Goal: Information Seeking & Learning: Learn about a topic

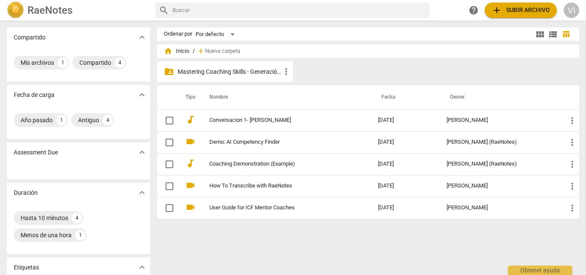
click at [260, 74] on p "Mastering Coaching Skills - Generación 31" at bounding box center [228, 71] width 103 height 9
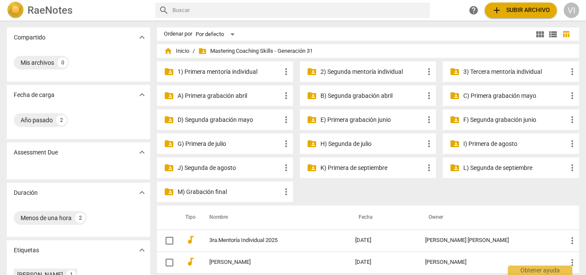
click at [491, 168] on p "L) Segunda de septiembre" at bounding box center [514, 167] width 103 height 9
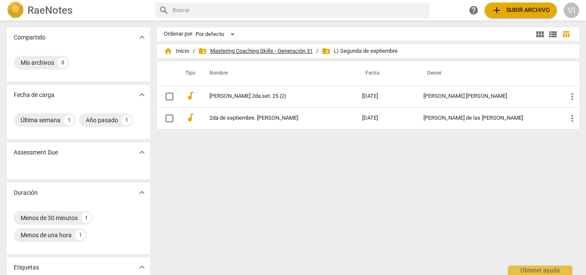
click at [269, 47] on span "folder_shared Mastering Coaching Skills - Generación 31" at bounding box center [255, 51] width 114 height 9
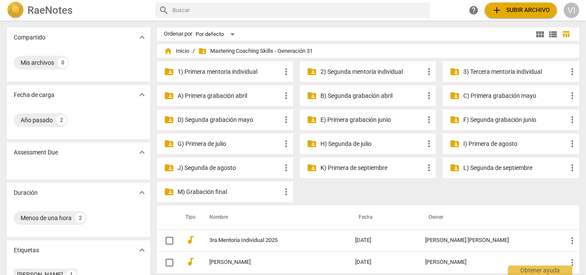
click at [209, 167] on p "J) Segunda de agosto" at bounding box center [228, 167] width 103 height 9
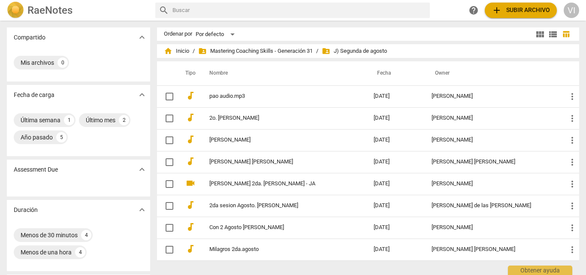
drag, startPoint x: 582, startPoint y: 88, endPoint x: 585, endPoint y: 124, distance: 35.7
click at [585, 124] on div "Compartido expand_more Mis archivos 0 Fecha de carga expand_more Última semana …" at bounding box center [293, 147] width 586 height 253
click at [290, 53] on span "folder_shared Mastering Coaching Skills - Generación 31" at bounding box center [255, 51] width 114 height 9
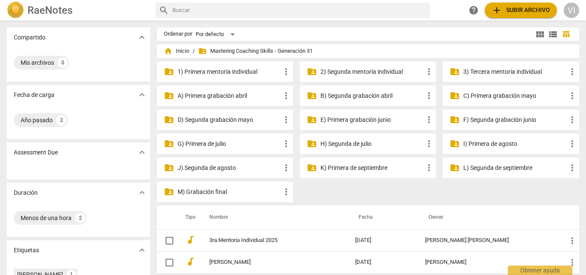
click at [480, 144] on p "I) Primera de agosto" at bounding box center [514, 143] width 103 height 9
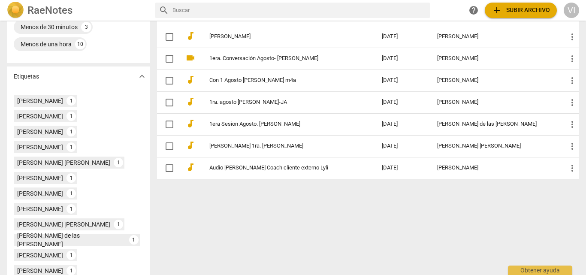
scroll to position [190, 0]
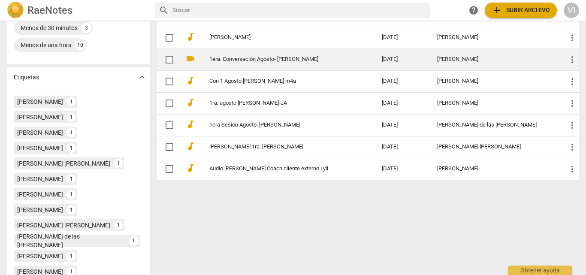
click at [288, 61] on link "1era. Conversación Agosto- [PERSON_NAME]" at bounding box center [279, 59] width 141 height 6
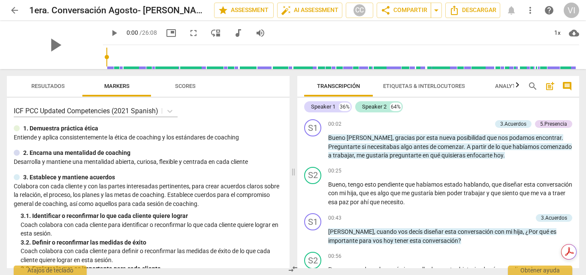
click at [463, 109] on div "Speaker 1 36% Speaker 2 64%" at bounding box center [438, 106] width 268 height 15
click at [14, 10] on span "arrow_back" at bounding box center [14, 10] width 10 height 10
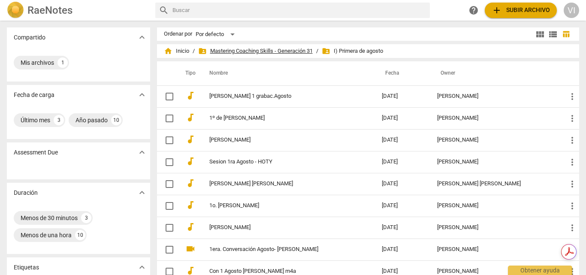
click at [285, 50] on span "folder_shared Mastering Coaching Skills - Generación 31" at bounding box center [255, 51] width 114 height 9
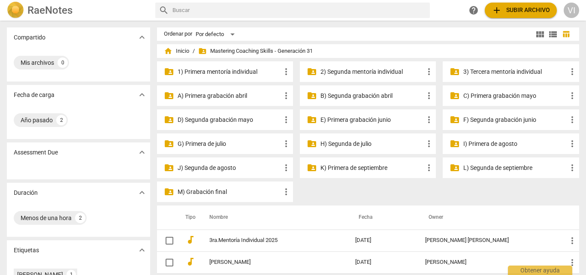
click at [359, 169] on p "K) Primera de septiembre" at bounding box center [371, 167] width 103 height 9
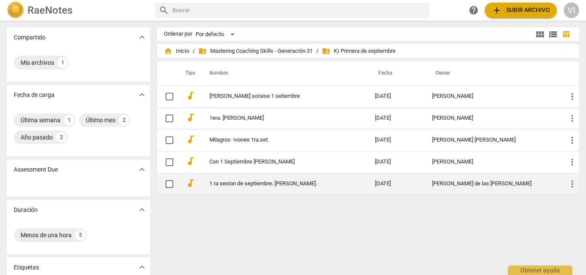
click at [292, 183] on link "1 ra sesion de septiembre. [PERSON_NAME]." at bounding box center [276, 183] width 135 height 6
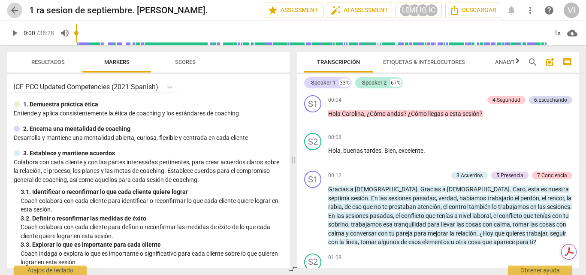
click at [16, 8] on span "arrow_back" at bounding box center [14, 10] width 10 height 10
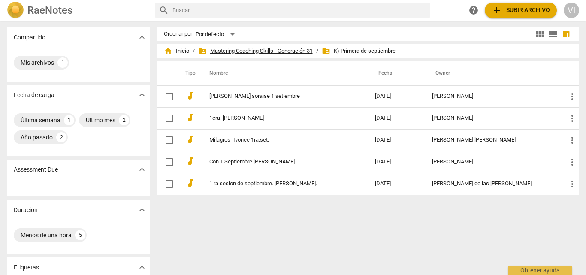
click at [251, 53] on span "folder_shared Mastering Coaching Skills - Generación 31" at bounding box center [255, 51] width 114 height 9
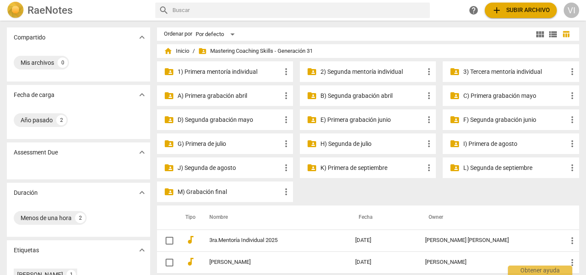
click at [491, 171] on p "L) Segunda de septiembre" at bounding box center [514, 167] width 103 height 9
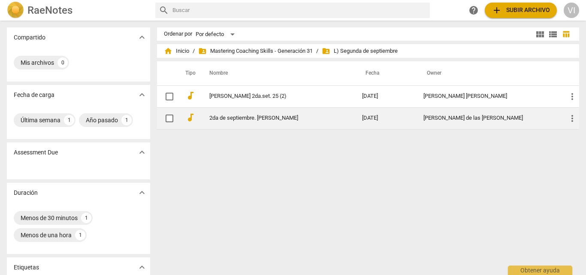
click at [436, 117] on div "[PERSON_NAME] de las [PERSON_NAME]" at bounding box center [488, 118] width 130 height 6
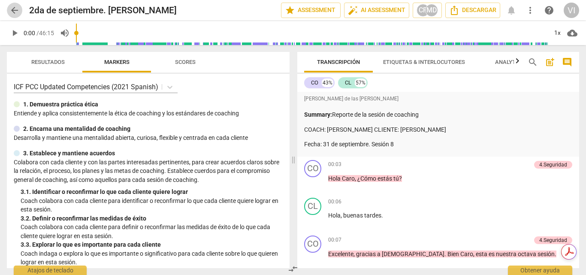
click at [15, 11] on span "arrow_back" at bounding box center [14, 10] width 10 height 10
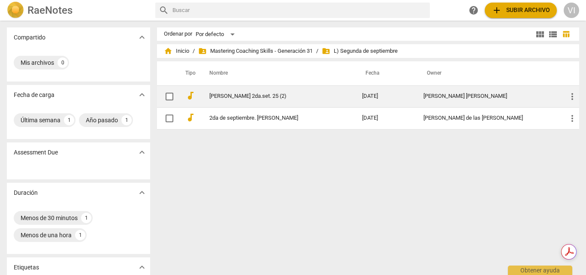
click at [271, 95] on link "[PERSON_NAME] 2da.set. 25 (2)" at bounding box center [270, 96] width 122 height 6
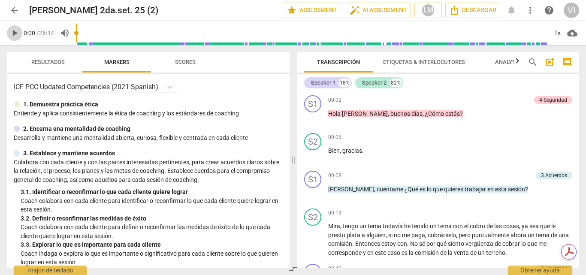
click at [14, 34] on span "play_arrow" at bounding box center [14, 33] width 10 height 10
click at [14, 34] on span "pause" at bounding box center [14, 33] width 10 height 10
click at [14, 34] on span "play_arrow" at bounding box center [14, 33] width 10 height 10
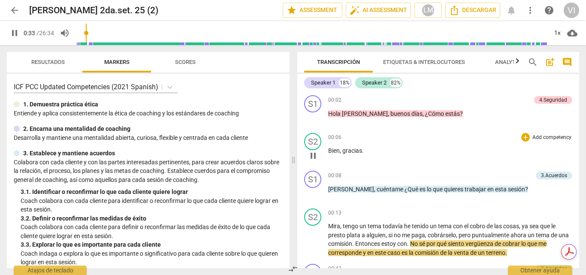
drag, startPoint x: 479, startPoint y: 138, endPoint x: 494, endPoint y: 138, distance: 15.0
click at [494, 138] on div "00:06 + Add competency keyboard_arrow_right" at bounding box center [450, 137] width 244 height 9
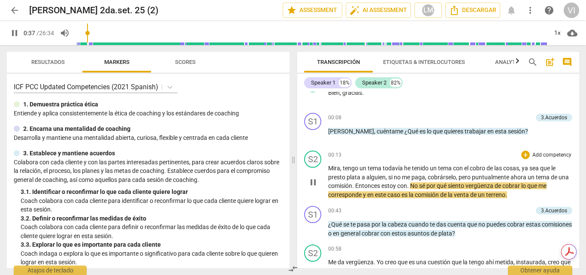
scroll to position [43, 0]
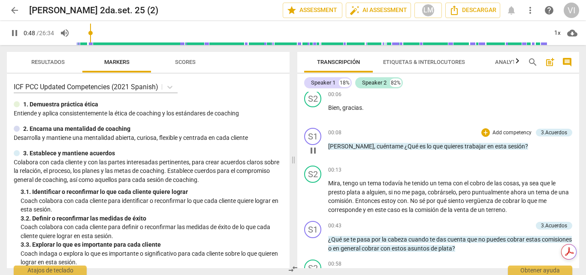
click at [507, 134] on p "Add competency" at bounding box center [511, 133] width 41 height 8
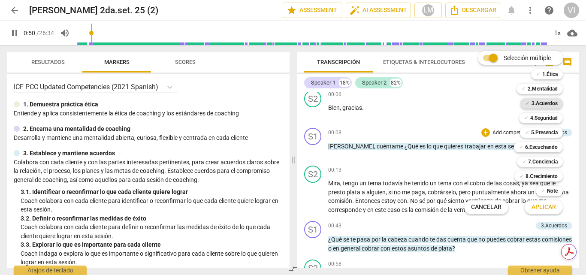
click at [542, 103] on b "3.Acuerdos" at bounding box center [544, 103] width 26 height 10
click at [548, 207] on span "Aplicar" at bounding box center [543, 207] width 24 height 9
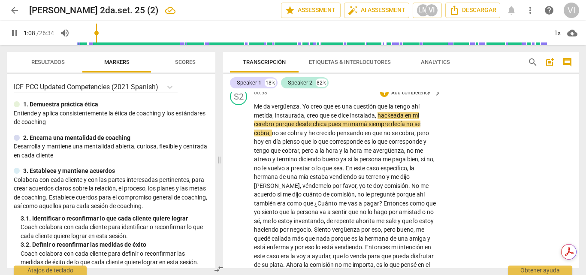
scroll to position [175, 0]
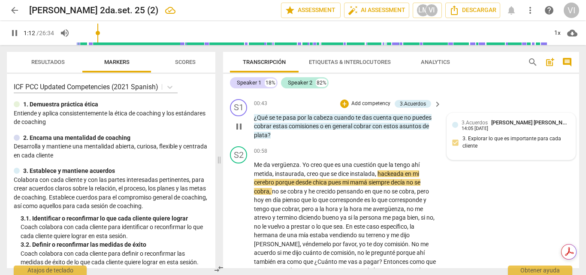
click at [482, 132] on div "14:05 [DATE]" at bounding box center [474, 129] width 27 height 6
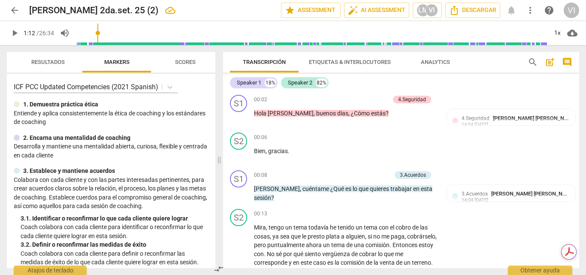
scroll to position [0, 0]
click at [381, 174] on p "Add competency" at bounding box center [370, 176] width 41 height 8
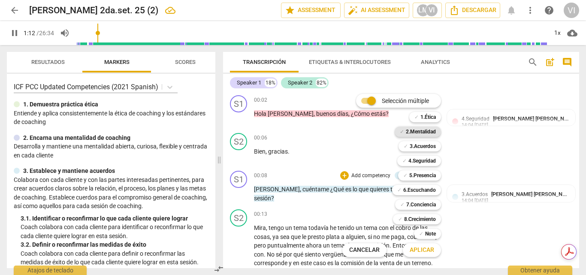
scroll to position [261, 0]
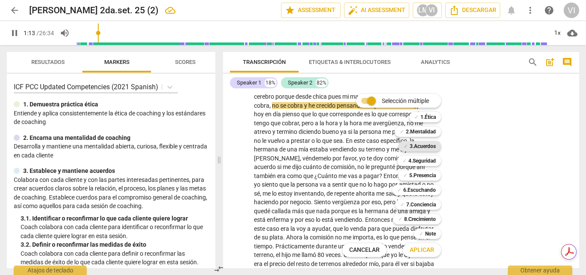
click at [424, 147] on b "3.Acuerdos" at bounding box center [422, 146] width 26 height 10
click at [418, 252] on span "Aplicar" at bounding box center [421, 250] width 24 height 9
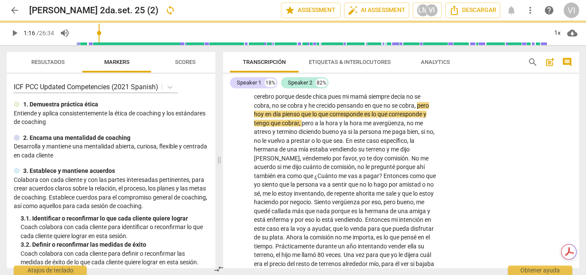
type input "76"
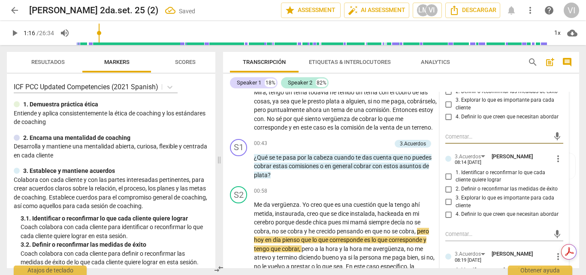
scroll to position [136, 0]
click at [445, 157] on div at bounding box center [448, 158] width 6 height 6
click at [445, 174] on input "1. Identificar o reconfirmar lo que cada cliente quiere lograr" at bounding box center [449, 176] width 14 height 10
checkbox input "true"
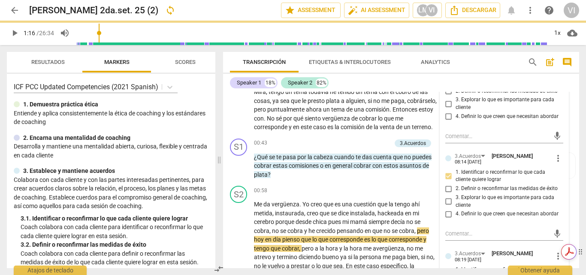
click at [555, 257] on div "Obtén resúmenes e información clave con el Asistente de IA con tecnología de Ad…" at bounding box center [520, 252] width 73 height 30
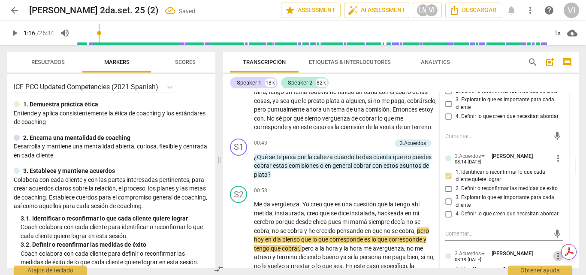
click at [555, 257] on span "more_vert" at bounding box center [558, 256] width 10 height 10
click at [559, 256] on li "Borrar" at bounding box center [564, 257] width 30 height 16
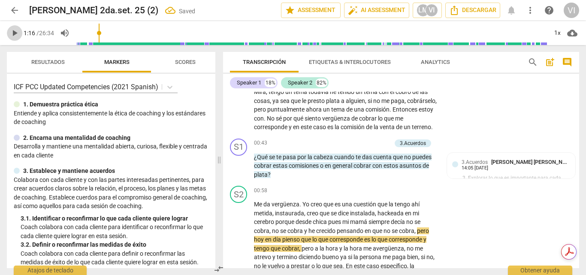
click at [13, 33] on span "play_arrow" at bounding box center [14, 33] width 10 height 10
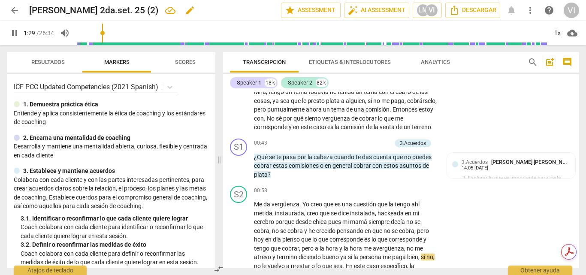
click at [65, 8] on h2 "[PERSON_NAME] 2da.set. 25 (2)" at bounding box center [93, 10] width 129 height 11
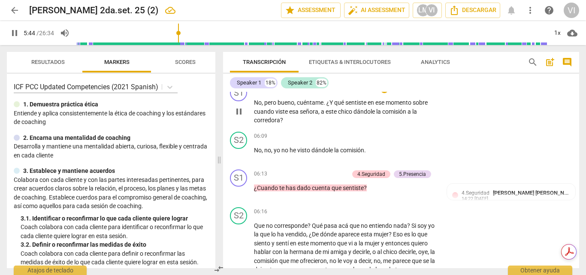
scroll to position [848, 0]
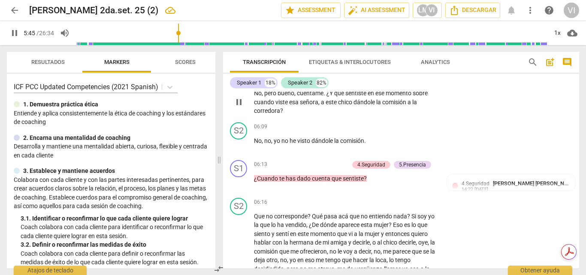
click at [418, 84] on p "Add competency" at bounding box center [410, 80] width 41 height 8
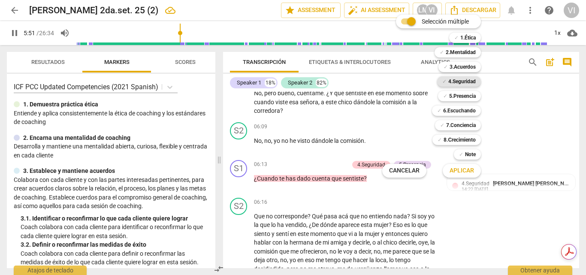
click at [465, 81] on b "4.Seguridad" at bounding box center [461, 81] width 27 height 10
click at [457, 172] on span "Aplicar" at bounding box center [461, 170] width 24 height 9
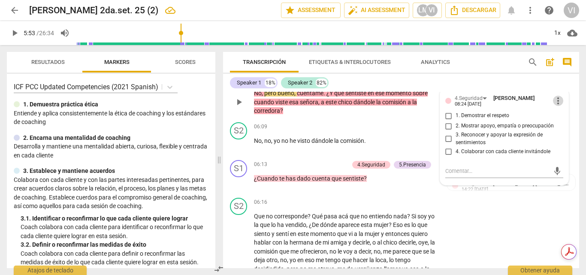
click at [555, 106] on span "more_vert" at bounding box center [558, 101] width 10 height 10
click at [557, 132] on li "Borrar" at bounding box center [564, 133] width 30 height 16
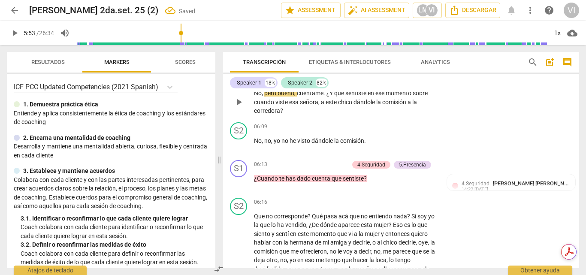
click at [403, 84] on p "Add competency" at bounding box center [410, 80] width 41 height 8
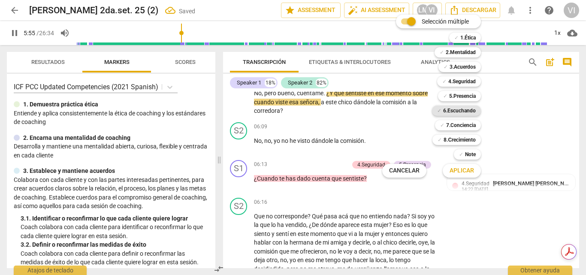
click at [460, 110] on b "6.Escuchando" at bounding box center [459, 110] width 33 height 10
click at [465, 170] on span "Aplicar" at bounding box center [461, 170] width 24 height 9
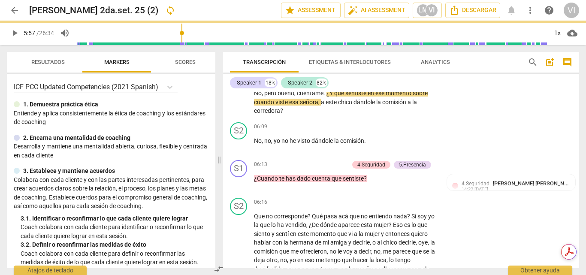
type input "357"
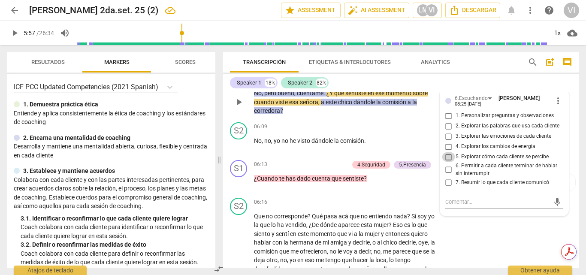
click at [447, 162] on input "5. Explorar cómo cada cliente se percibe" at bounding box center [449, 157] width 14 height 10
checkbox input "true"
click at [446, 121] on input "1. Personalizar preguntas y observaciones" at bounding box center [449, 116] width 14 height 10
checkbox input "true"
click at [12, 31] on span "play_arrow" at bounding box center [14, 33] width 10 height 10
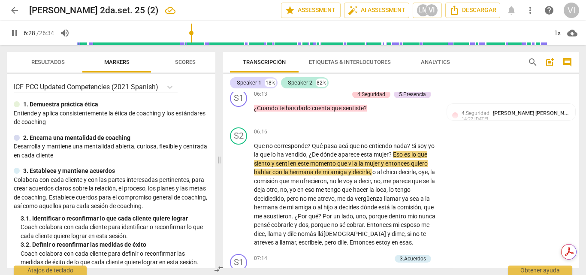
scroll to position [967, 0]
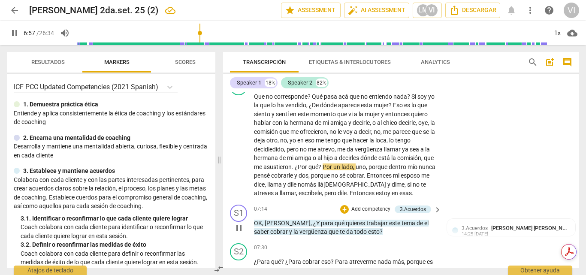
click at [375, 213] on p "Add competency" at bounding box center [370, 209] width 41 height 8
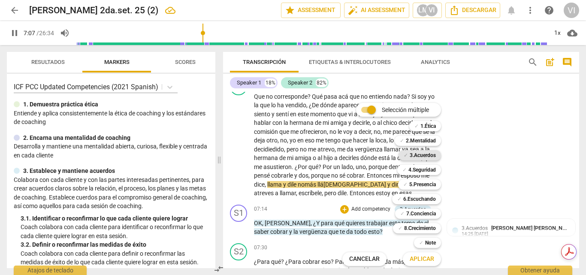
click at [431, 153] on b "3.Acuerdos" at bounding box center [422, 155] width 26 height 10
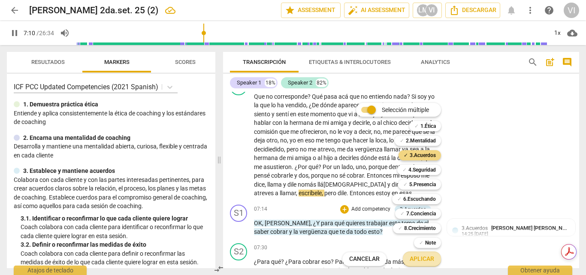
click at [414, 264] on button "Aplicar" at bounding box center [422, 258] width 38 height 15
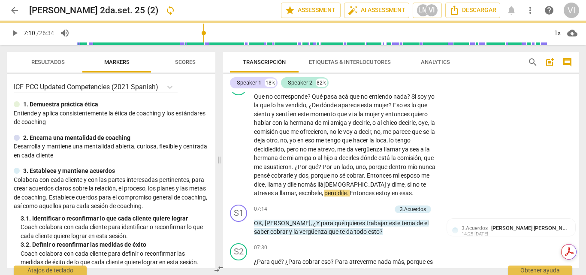
type input "431"
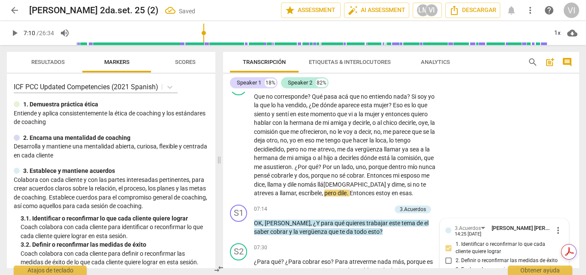
scroll to position [1110, 0]
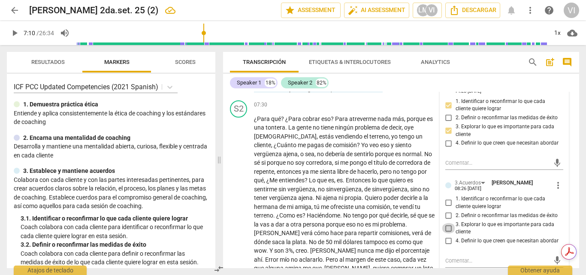
click at [445, 233] on input "3. Explorar lo que es importante para cada cliente" at bounding box center [449, 228] width 14 height 10
checkbox input "true"
click at [13, 33] on span "play_arrow" at bounding box center [14, 33] width 10 height 10
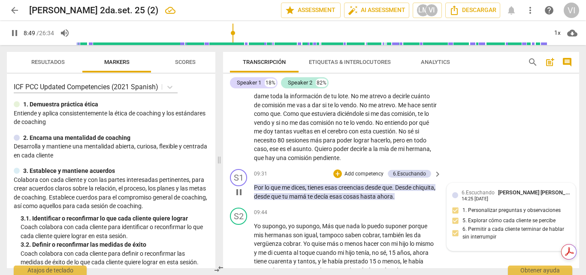
scroll to position [1291, 0]
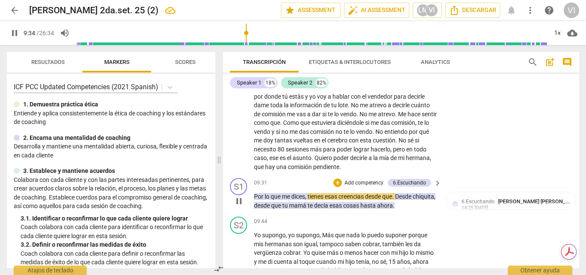
click at [376, 187] on p "Add competency" at bounding box center [363, 183] width 41 height 8
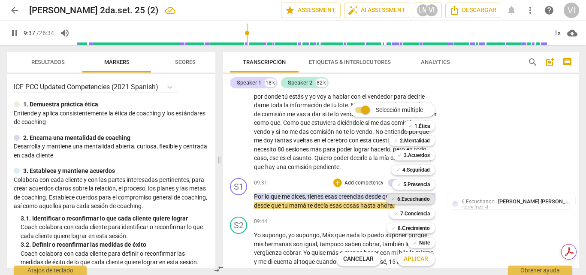
click at [424, 198] on b "6.Escuchando" at bounding box center [413, 199] width 33 height 10
click at [422, 261] on span "Aplicar" at bounding box center [415, 259] width 24 height 9
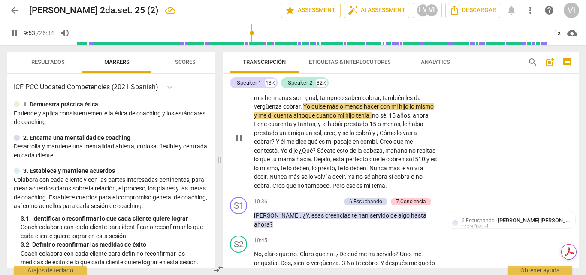
scroll to position [1385, 0]
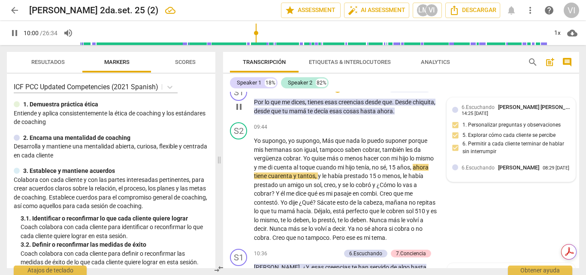
click at [454, 171] on div "6.[PERSON_NAME] 08:29 [DATE]" at bounding box center [511, 167] width 118 height 8
type input "601"
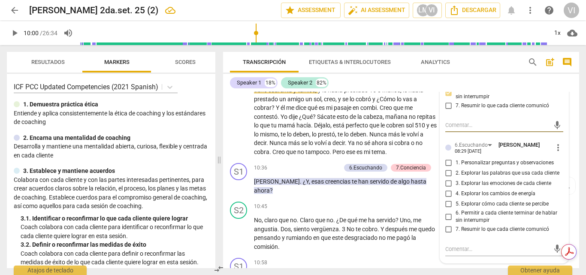
scroll to position [1514, 0]
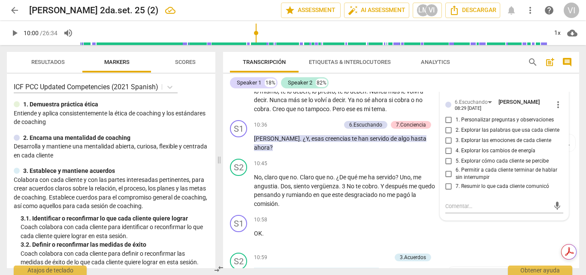
click at [446, 166] on input "5. Explorar cómo cada cliente se percibe" at bounding box center [449, 161] width 14 height 10
checkbox input "true"
click at [447, 125] on input "1. Personalizar preguntas y observaciones" at bounding box center [449, 120] width 14 height 10
checkbox input "true"
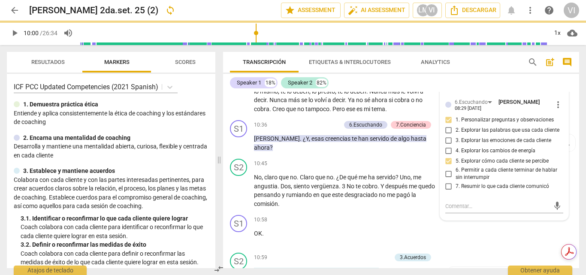
click at [445, 192] on input "7. Resumir lo que cada cliente comunicó" at bounding box center [449, 186] width 14 height 10
checkbox input "true"
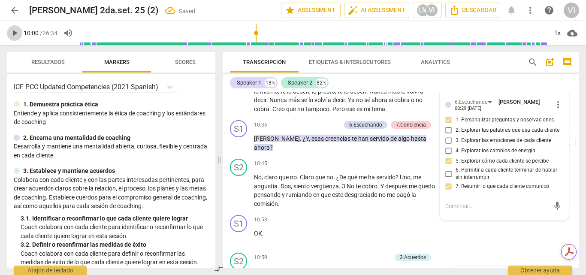
click at [13, 34] on span "play_arrow" at bounding box center [14, 33] width 10 height 10
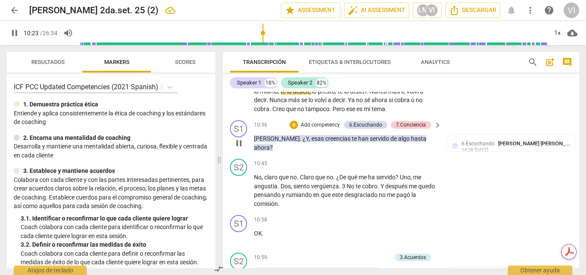
click at [330, 129] on p "Add competency" at bounding box center [320, 125] width 41 height 8
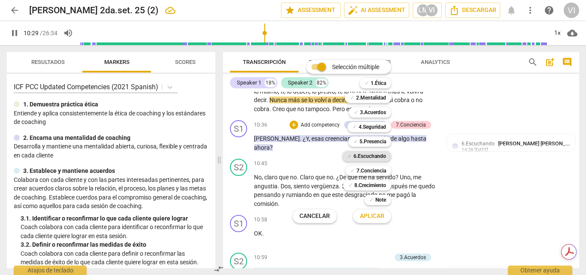
click at [374, 155] on b "6.Escuchando" at bounding box center [369, 156] width 33 height 10
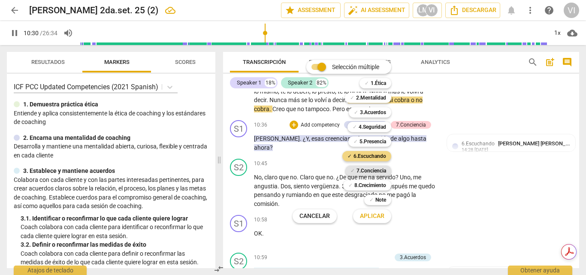
click at [373, 171] on b "7.Conciencia" at bounding box center [371, 170] width 30 height 10
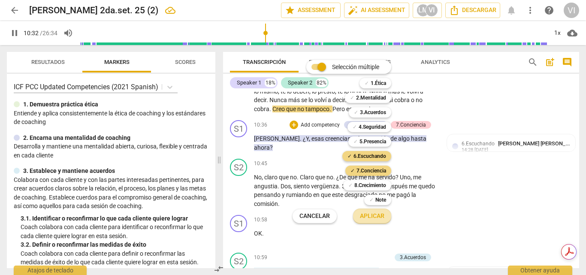
click at [372, 217] on span "Aplicar" at bounding box center [372, 216] width 24 height 9
type input "633"
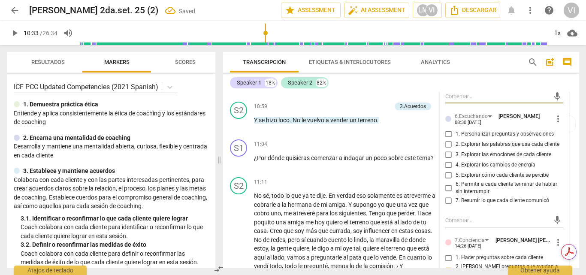
scroll to position [1685, 0]
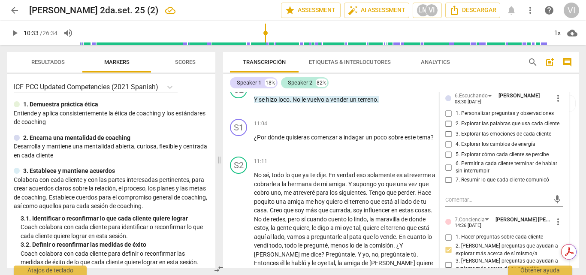
click at [447, 119] on input "1. Personalizar preguntas y observaciones" at bounding box center [449, 113] width 14 height 10
checkbox input "true"
click at [447, 160] on input "5. Explorar cómo cada cliente se percibe" at bounding box center [449, 155] width 14 height 10
checkbox input "true"
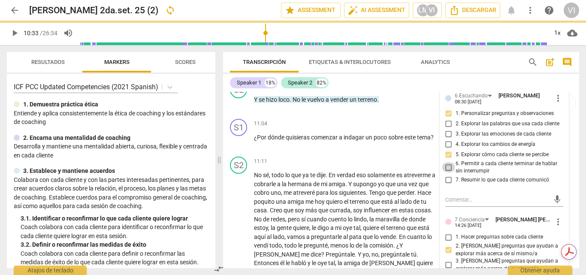
click at [447, 172] on input "6. Permitir a cada cliente terminar de hablar sin interrumpir" at bounding box center [449, 167] width 14 height 10
checkbox input "true"
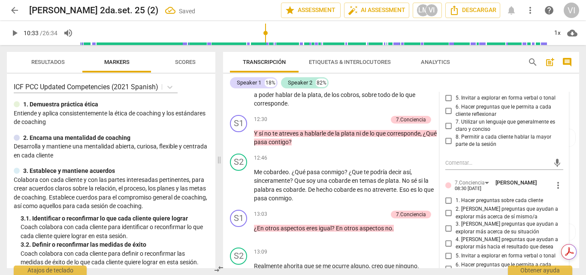
scroll to position [1942, 0]
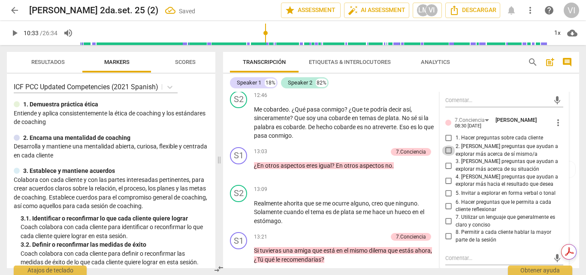
click at [446, 156] on input "2. [PERSON_NAME] preguntas que ayudan a explorar más acerca de sí mismo/a" at bounding box center [449, 150] width 14 height 10
checkbox input "true"
click at [446, 143] on input "1. Hacer preguntas sobre cada cliente" at bounding box center [449, 137] width 14 height 10
checkbox input "true"
click at [446, 186] on input "4. [PERSON_NAME] preguntas que ayudan a explorar más hacia el resultado que des…" at bounding box center [449, 180] width 14 height 10
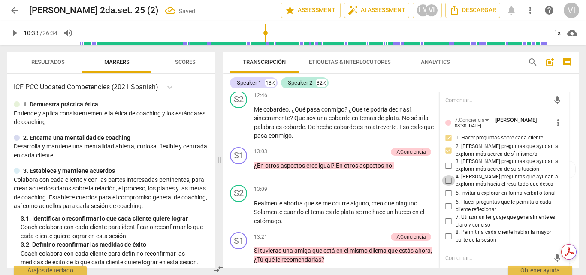
checkbox input "true"
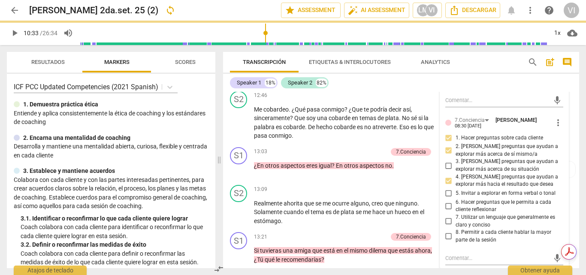
click at [13, 36] on span "play_arrow" at bounding box center [14, 33] width 10 height 10
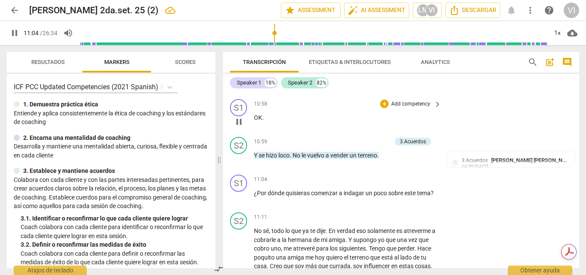
scroll to position [1672, 0]
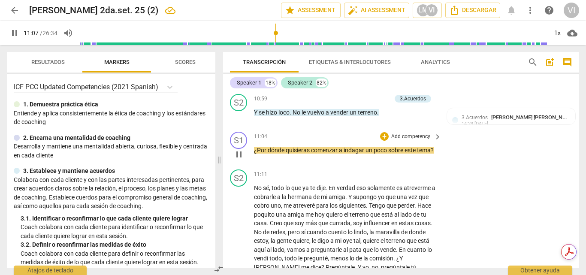
click at [418, 141] on p "Add competency" at bounding box center [410, 137] width 41 height 8
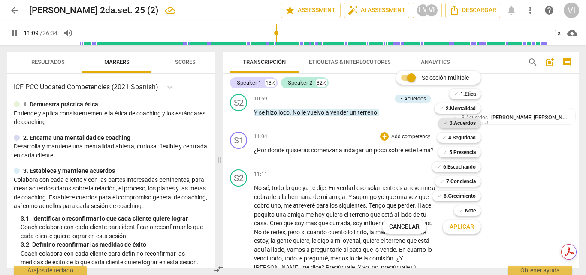
click at [462, 123] on b "3.Acuerdos" at bounding box center [462, 123] width 26 height 10
click at [458, 226] on span "Aplicar" at bounding box center [461, 226] width 24 height 9
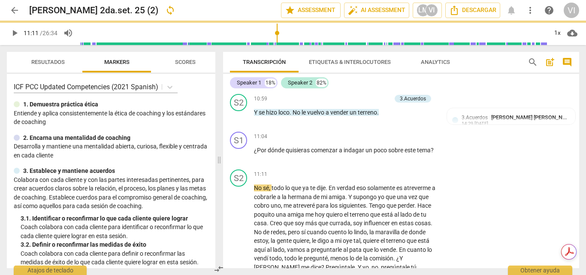
type input "672"
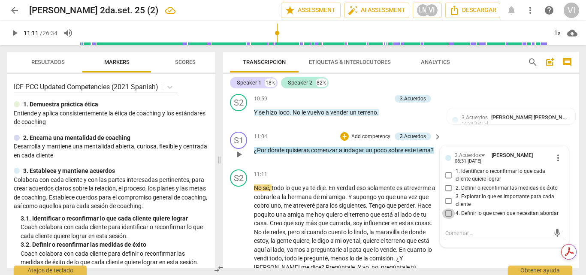
click at [446, 219] on input "4. Definir lo que creen que necesitan abordar" at bounding box center [449, 213] width 14 height 10
checkbox input "true"
click at [13, 36] on span "play_arrow" at bounding box center [14, 33] width 10 height 10
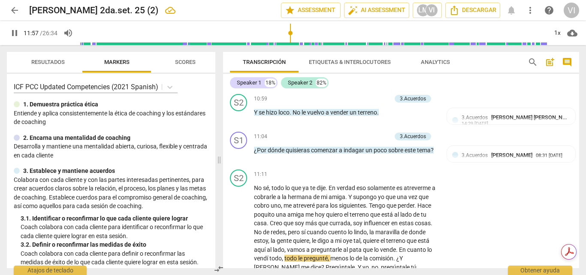
scroll to position [1851, 0]
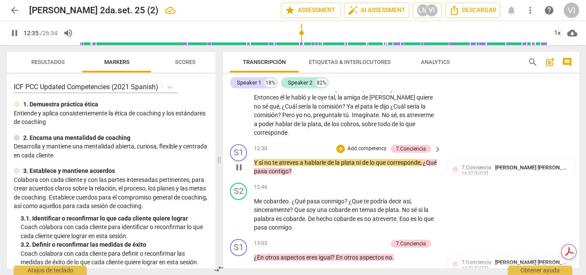
click at [377, 153] on p "Add competency" at bounding box center [366, 149] width 41 height 8
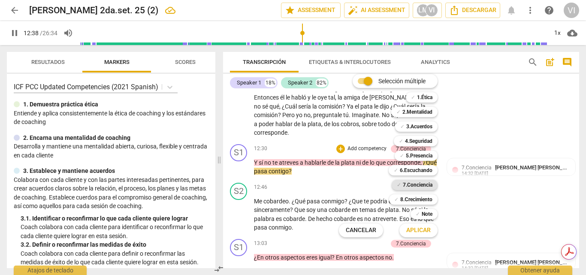
click at [424, 183] on b "7.Conciencia" at bounding box center [418, 185] width 30 height 10
click at [423, 158] on b "5.Presencia" at bounding box center [419, 155] width 27 height 10
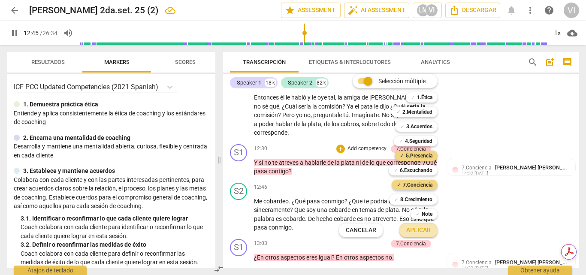
click at [418, 232] on span "Aplicar" at bounding box center [418, 230] width 24 height 9
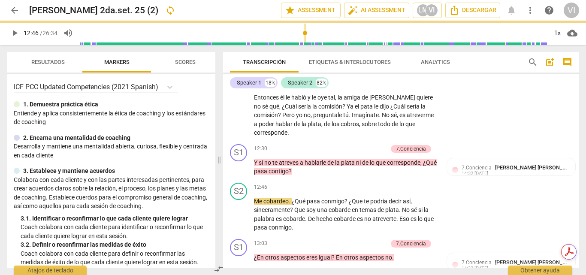
type input "766"
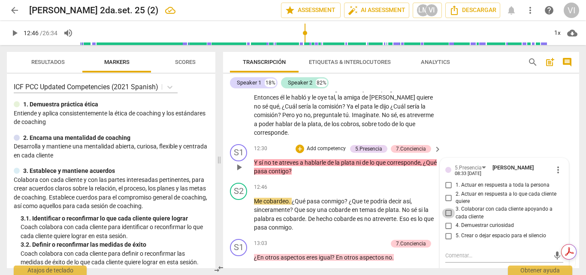
click at [450, 218] on input "3. Colaborar con cada cliente apoyando a cada cliente" at bounding box center [449, 213] width 14 height 10
checkbox input "true"
click at [448, 231] on input "4. Demuestrar curiosidad" at bounding box center [449, 225] width 14 height 10
checkbox input "true"
click at [445, 190] on input "1. Actuar en respuesta a toda la persona" at bounding box center [449, 185] width 14 height 10
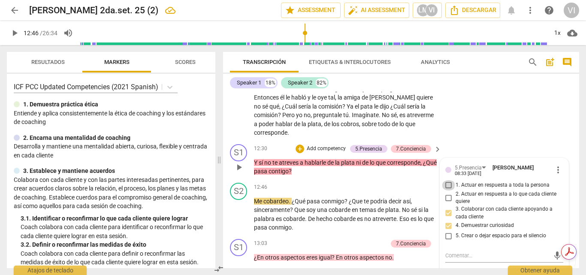
checkbox input "true"
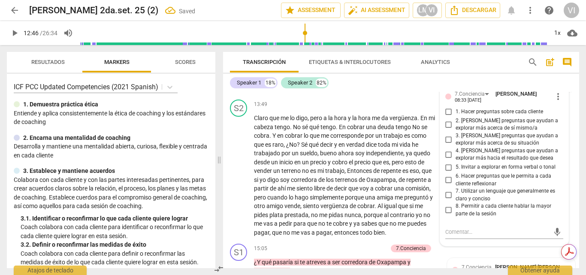
scroll to position [2193, 0]
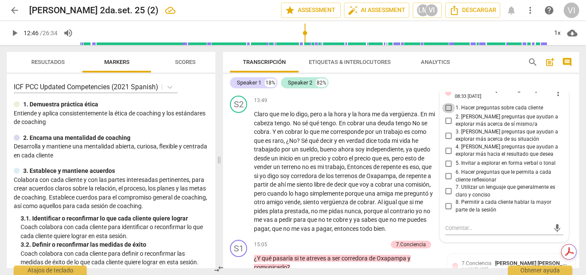
click at [445, 113] on input "1. Hacer preguntas sobre cada cliente" at bounding box center [449, 108] width 14 height 10
checkbox input "true"
click at [448, 126] on input "2. [PERSON_NAME] preguntas que ayudan a explorar más acerca de sí mismo/a" at bounding box center [449, 120] width 14 height 10
checkbox input "true"
click at [448, 156] on input "4. [PERSON_NAME] preguntas que ayudan a explorar más hacia el resultado que des…" at bounding box center [449, 150] width 14 height 10
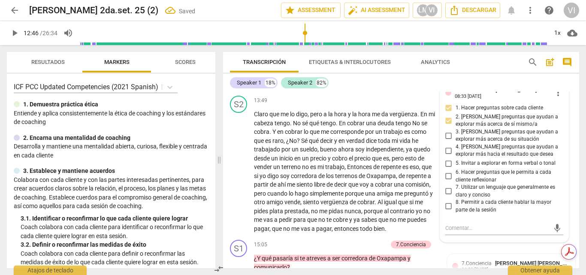
checkbox input "true"
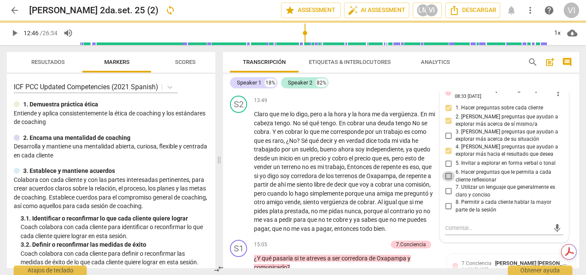
click at [448, 181] on input "6. Hacer preguntas que le permita a cada cliente reflexionar" at bounding box center [449, 176] width 14 height 10
checkbox input "true"
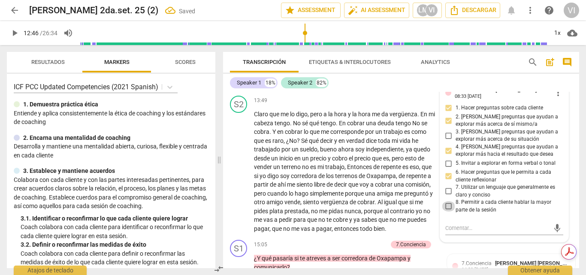
click at [446, 211] on input "8. Permitir a cada cliente hablar la mayor parte de la sesión" at bounding box center [449, 206] width 14 height 10
checkbox input "true"
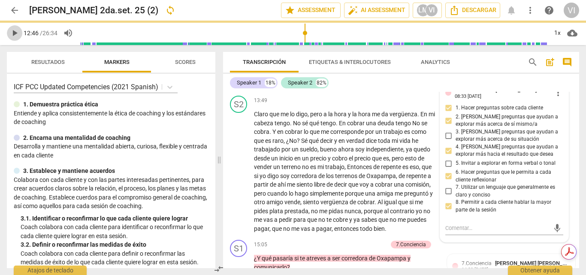
click at [15, 33] on span "play_arrow" at bounding box center [14, 33] width 10 height 10
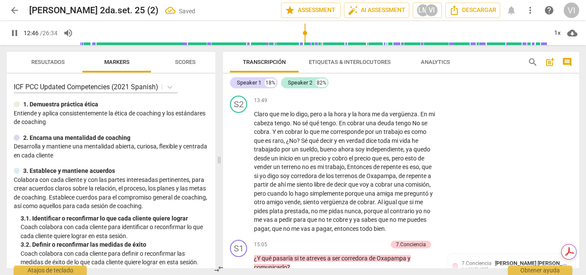
scroll to position [1963, 0]
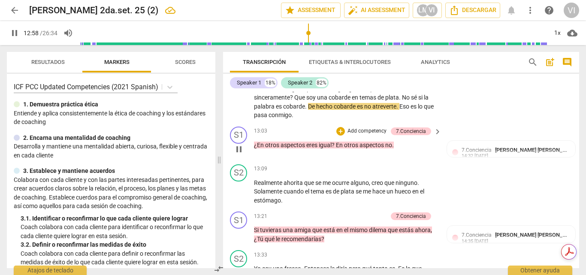
click at [373, 135] on p "Add competency" at bounding box center [366, 131] width 41 height 8
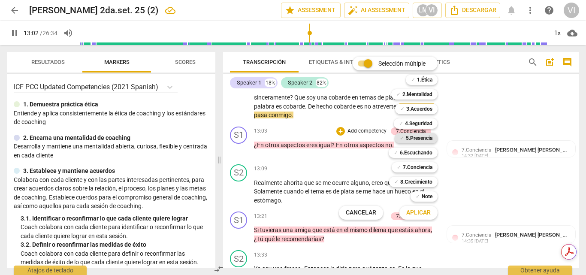
click at [424, 139] on b "5.Presencia" at bounding box center [419, 138] width 27 height 10
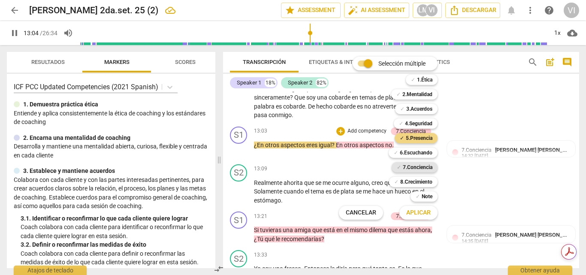
click at [419, 165] on b "7.Conciencia" at bounding box center [418, 167] width 30 height 10
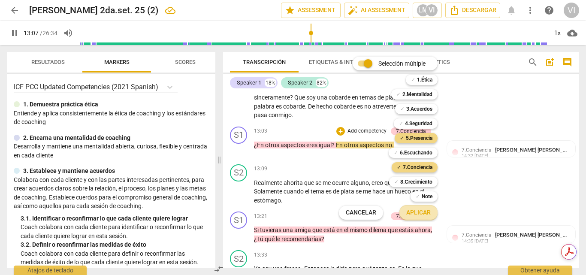
click at [422, 214] on span "Aplicar" at bounding box center [418, 212] width 24 height 9
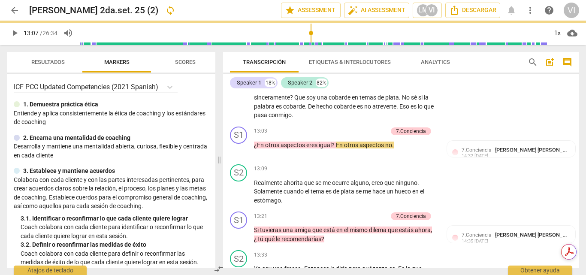
type input "788"
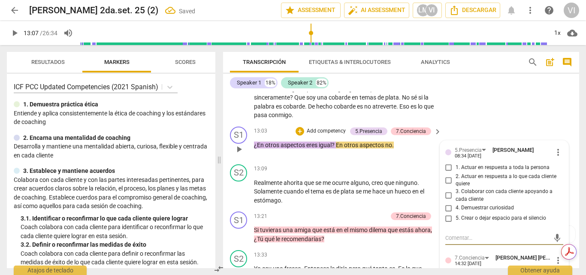
click at [449, 173] on input "1. Actuar en respuesta a toda la persona" at bounding box center [449, 167] width 14 height 10
checkbox input "true"
click at [447, 213] on input "4. Demuestrar curiosidad" at bounding box center [449, 208] width 14 height 10
checkbox input "true"
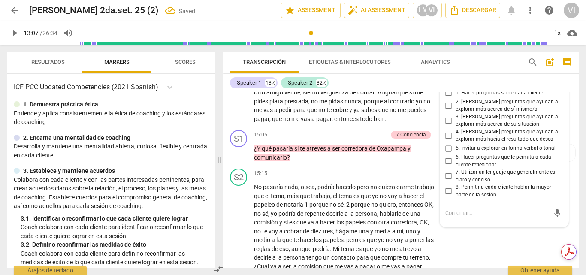
scroll to position [2306, 0]
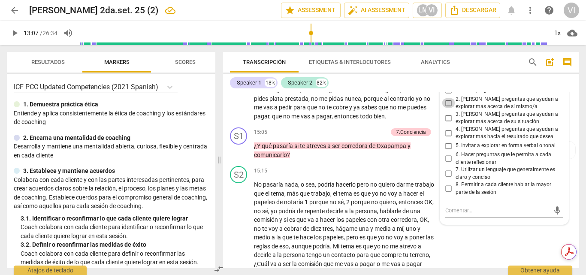
click at [446, 108] on input "2. [PERSON_NAME] preguntas que ayudan a explorar más acerca de sí mismo/a" at bounding box center [449, 103] width 14 height 10
checkbox input "true"
click at [447, 138] on input "4. [PERSON_NAME] preguntas que ayudan a explorar más hacia el resultado que des…" at bounding box center [449, 133] width 14 height 10
checkbox input "true"
click at [447, 164] on input "6. Hacer preguntas que le permita a cada cliente reflexionar" at bounding box center [449, 158] width 14 height 10
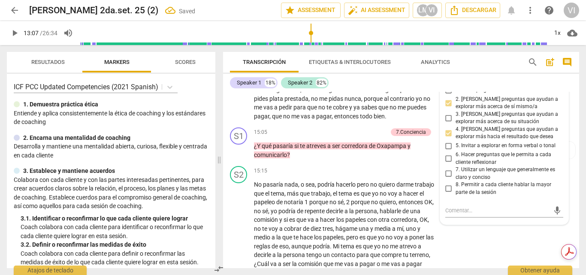
checkbox input "true"
click at [446, 179] on input "7. Utilizar un lenguaje que generalmente es claro y conciso" at bounding box center [449, 173] width 14 height 10
checkbox input "true"
click at [445, 194] on input "8. Permitir a cada cliente hablar la mayor parte de la sesión" at bounding box center [449, 188] width 14 height 10
checkbox input "true"
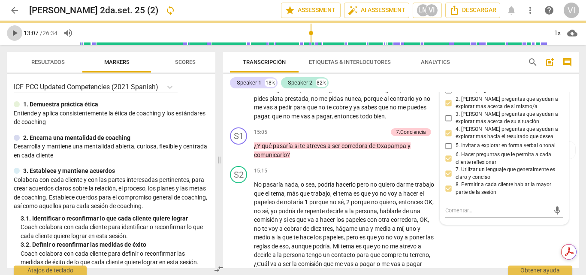
click at [13, 32] on span "play_arrow" at bounding box center [14, 33] width 10 height 10
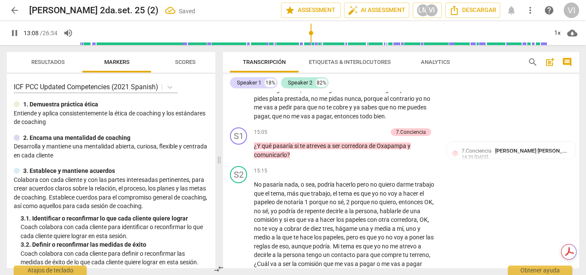
scroll to position [2019, 0]
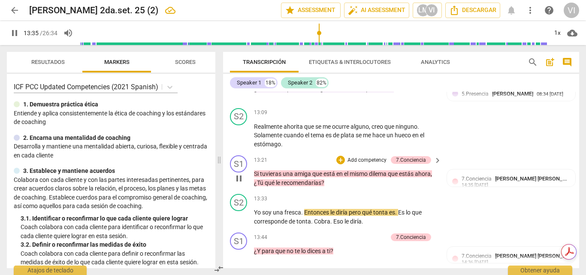
click at [379, 164] on p "Add competency" at bounding box center [366, 160] width 41 height 8
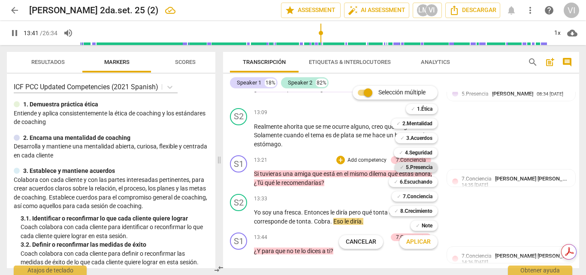
click at [419, 169] on b "5.Presencia" at bounding box center [419, 167] width 27 height 10
click at [411, 197] on b "7.Conciencia" at bounding box center [418, 196] width 30 height 10
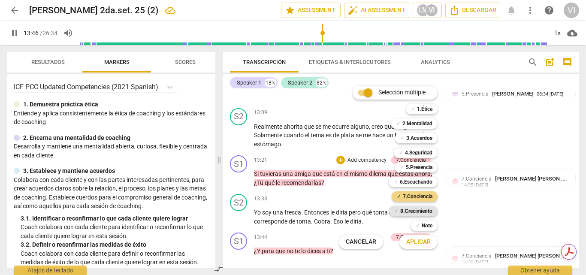
click at [411, 209] on b "8.Сrecimiento" at bounding box center [416, 211] width 32 height 10
click at [411, 242] on span "Aplicar" at bounding box center [418, 241] width 24 height 9
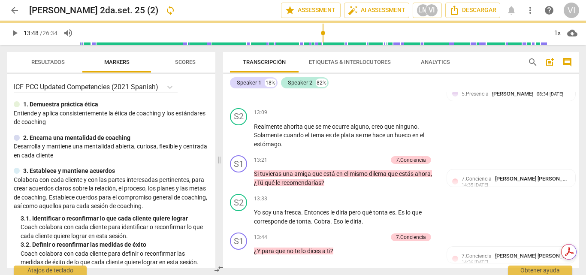
type input "829"
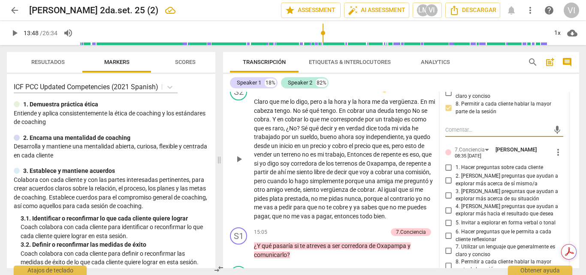
scroll to position [2249, 0]
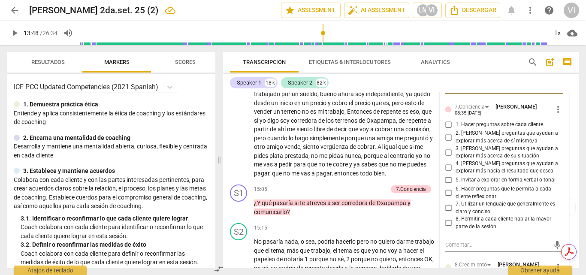
click at [449, 142] on input "2. [PERSON_NAME] preguntas que ayudan a explorar más acerca de sí mismo/a" at bounding box center [449, 137] width 14 height 10
checkbox input "true"
click at [444, 172] on input "4. [PERSON_NAME] preguntas que ayudan a explorar más hacia el resultado que des…" at bounding box center [449, 167] width 14 height 10
checkbox input "true"
click at [446, 198] on input "6. Hacer preguntas que le permita a cada cliente reflexionar" at bounding box center [449, 193] width 14 height 10
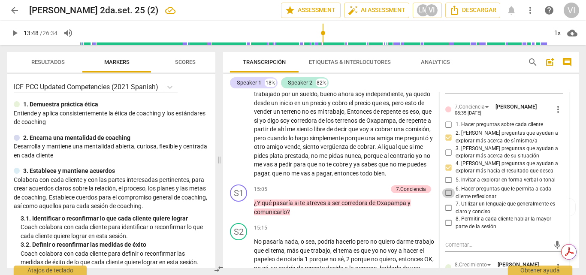
checkbox input "true"
click at [446, 213] on input "7. Utilizar un lenguaje que generalmente es claro y conciso" at bounding box center [449, 208] width 14 height 10
checkbox input "true"
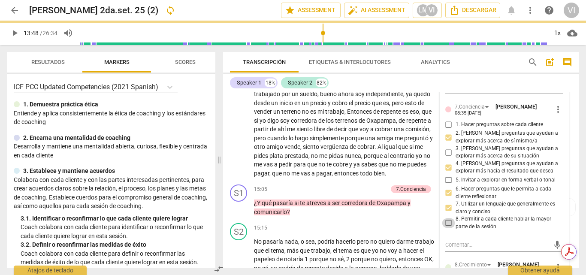
click at [446, 228] on input "8. Permitir a cada cliente hablar la mayor parte de la sesión" at bounding box center [449, 223] width 14 height 10
checkbox input "true"
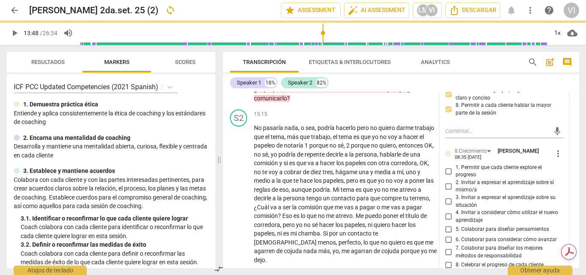
scroll to position [2377, 0]
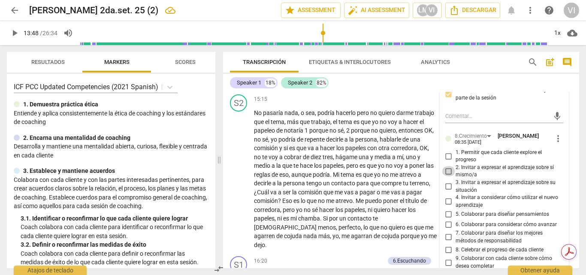
click at [445, 176] on input "2. Invitar a expresar el aprendizaje sobre sí mismo/a" at bounding box center [449, 171] width 14 height 10
checkbox input "true"
click at [16, 34] on span "play_arrow" at bounding box center [14, 33] width 10 height 10
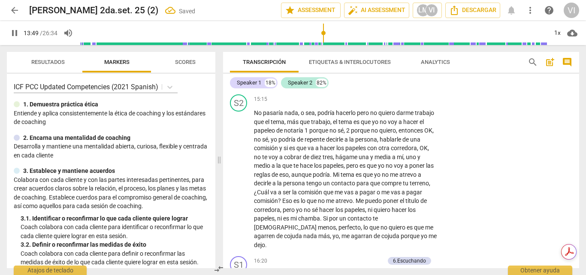
scroll to position [2219, 0]
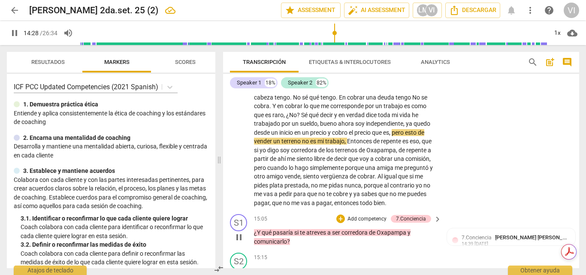
click at [374, 223] on p "Add competency" at bounding box center [366, 219] width 41 height 8
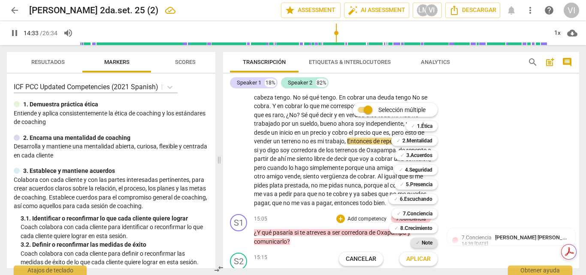
click at [427, 243] on b "Note" at bounding box center [426, 242] width 11 height 10
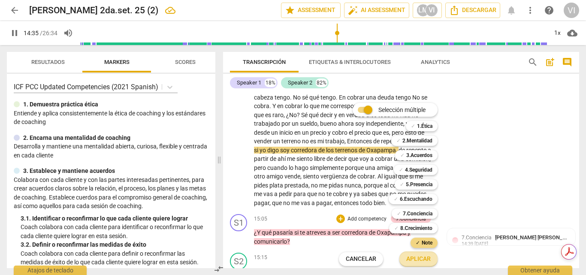
click at [417, 261] on span "Aplicar" at bounding box center [418, 259] width 24 height 9
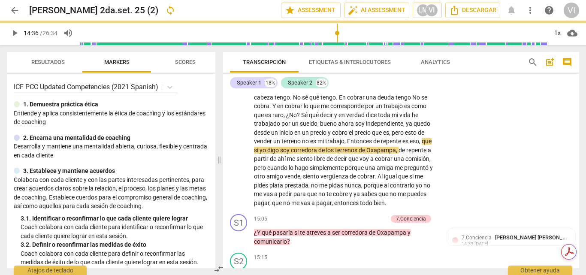
type input "876"
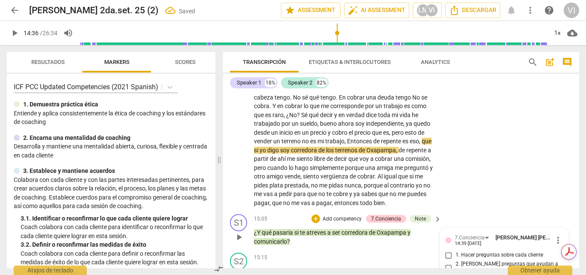
scroll to position [2422, 0]
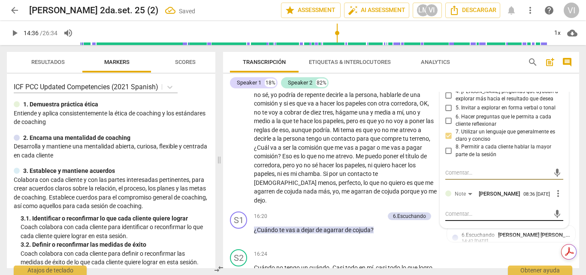
click at [452, 218] on textarea at bounding box center [497, 214] width 105 height 8
type textarea "C"
type textarea "Có"
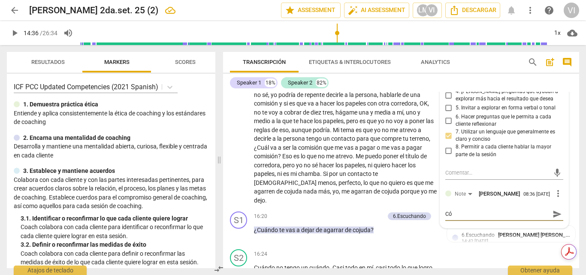
type textarea "Cóm"
type textarea "Cómo"
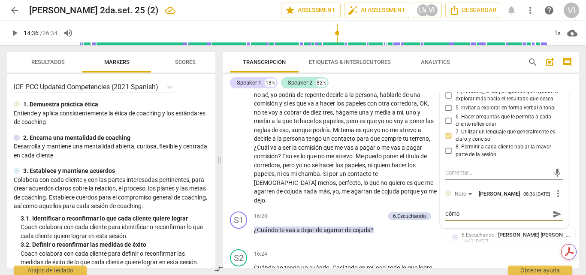
type textarea "Cómo"
type textarea "Cómo e"
type textarea "Cómo es"
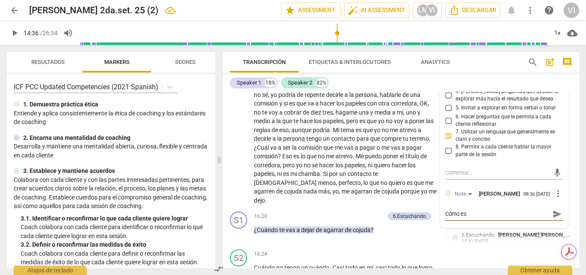
type textarea "Cómo esc"
type textarea "Cómo escu"
type textarea "Cómo escuc"
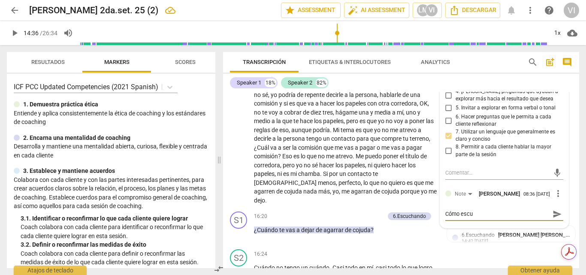
type textarea "Cómo escuc"
type textarea "Cómo escuch"
type textarea "Cómo escucha"
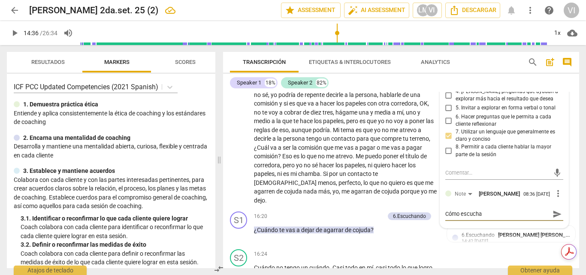
type textarea "Cómo escuchas"
type textarea "Cómo escuchas l"
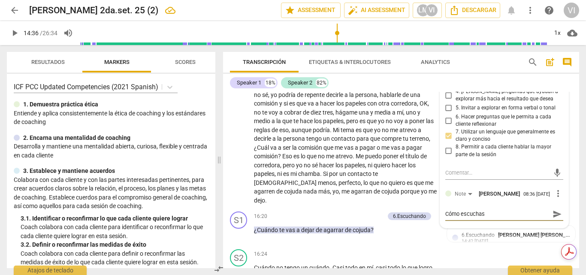
type textarea "Cómo escuchas l"
type textarea "Cómo escuchas la"
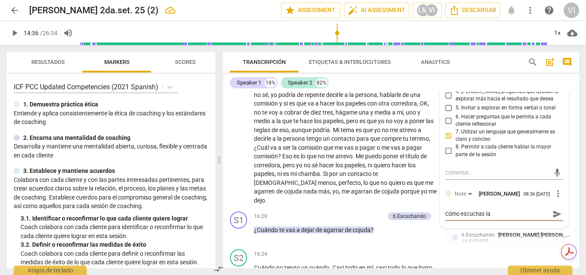
type textarea "Cómo escuchas la p"
type textarea "Cómo escuchas la"
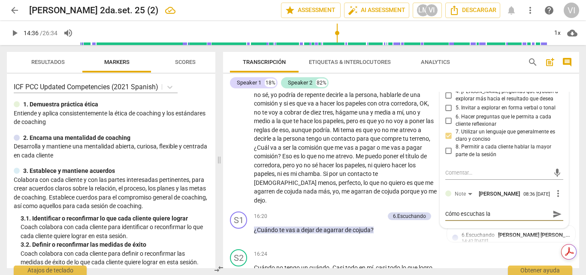
type textarea "Cómo escuchas la"
type textarea "Cómo escuchas l"
type textarea "Cómo escuchas"
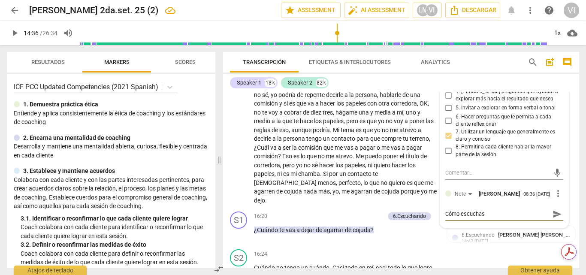
type textarea "Cómo escuchas"
type textarea "Cómo escucha"
type textarea "Cómo escuch"
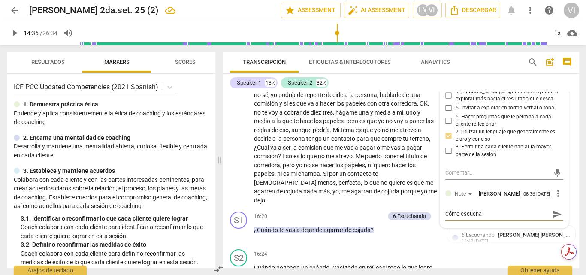
type textarea "Cómo escuch"
type textarea "Cómo escuc"
type textarea "Cómo escu"
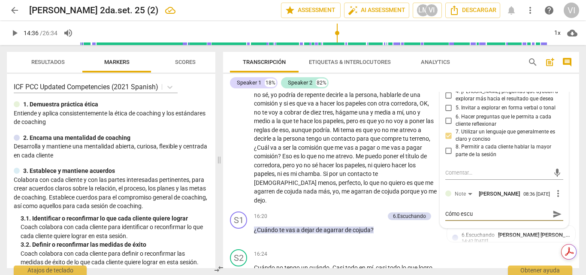
type textarea "Cómo esc"
type textarea "Cómo es"
type textarea "Cómo e"
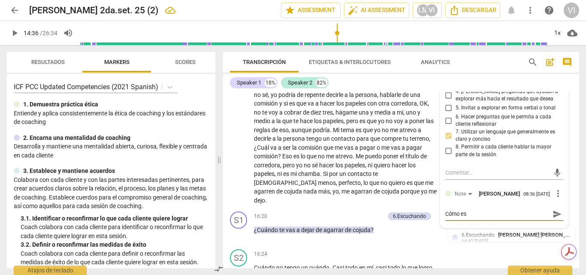
type textarea "Cómo e"
type textarea "Cómo"
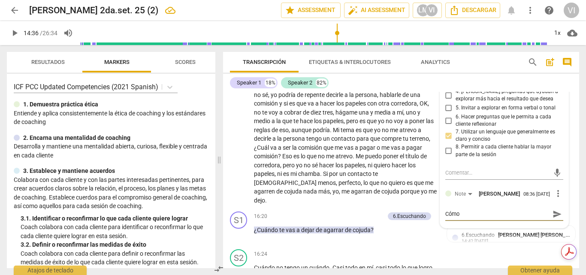
type textarea "Cóm"
type textarea "Có"
type textarea "C"
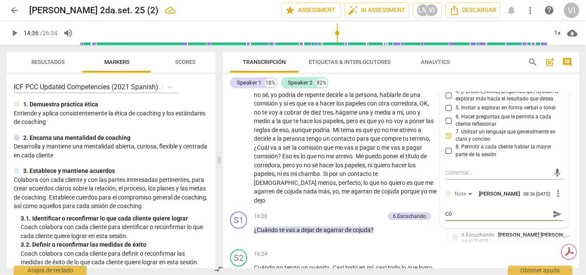
type textarea "C"
type textarea "Có"
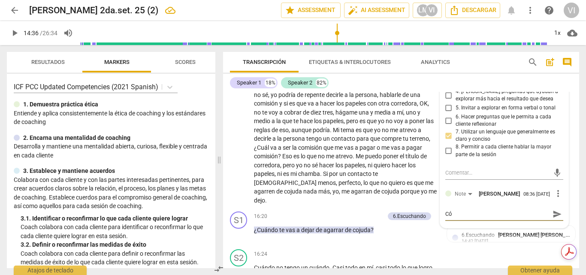
type textarea "Cóm"
type textarea "Cómo"
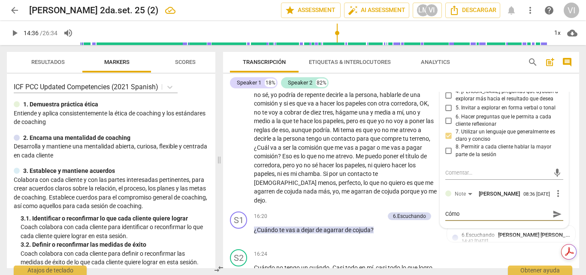
type textarea "Cómo"
type textarea "Cóm"
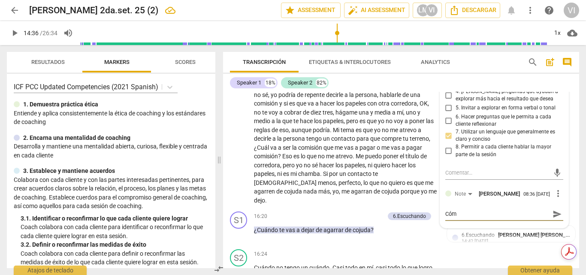
type textarea "Có"
type textarea "C"
type textarea "q"
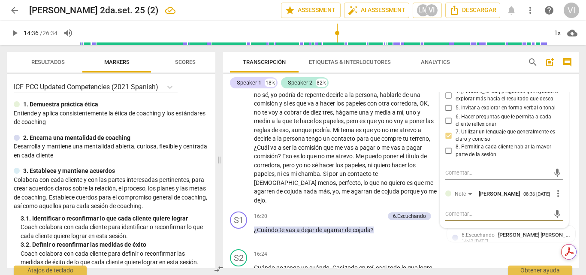
type textarea "q"
type textarea "qu"
type textarea "que"
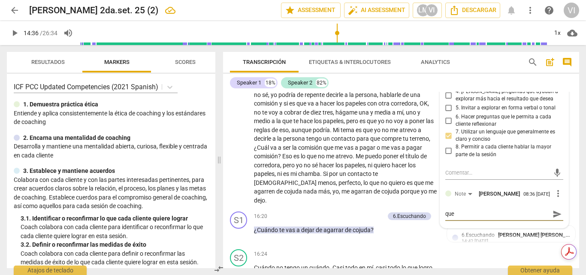
type textarea "que"
type textarea "que i"
type textarea "que in"
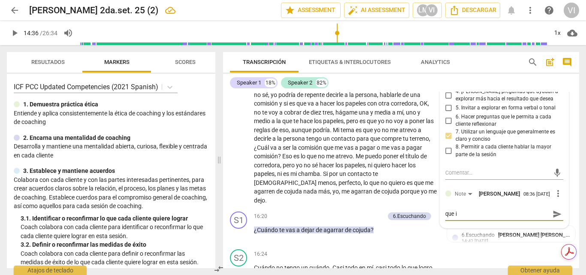
type textarea "que in"
type textarea "que int"
type textarea "que intu"
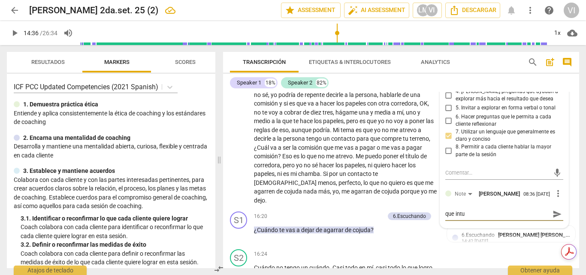
type textarea "que intuí"
type textarea "que intuís"
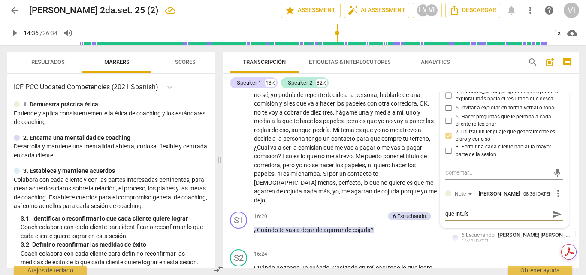
type textarea "que intuís"
type textarea "que intuís q"
type textarea "que intuís"
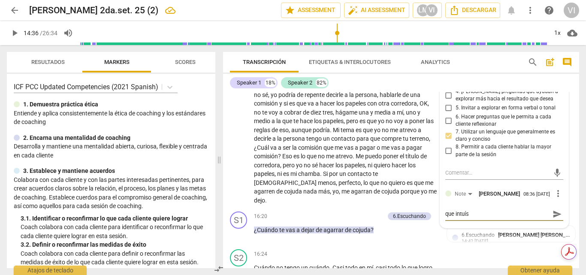
type textarea "que intuís"
type textarea "que intuí"
type textarea "que intu"
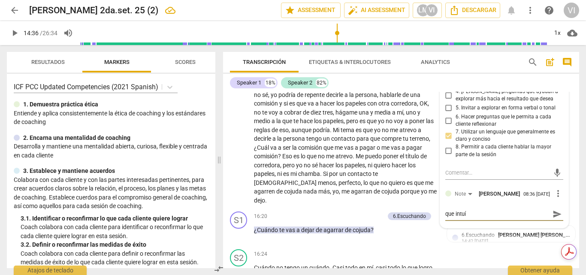
type textarea "que intu"
type textarea "que int"
type textarea "que in"
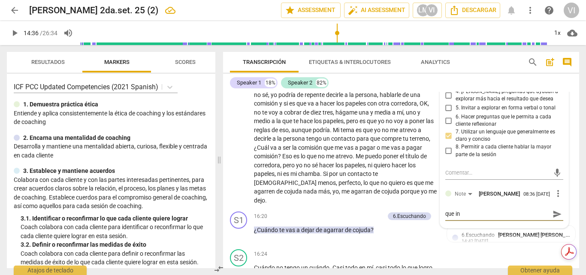
type textarea "que i"
type textarea "que"
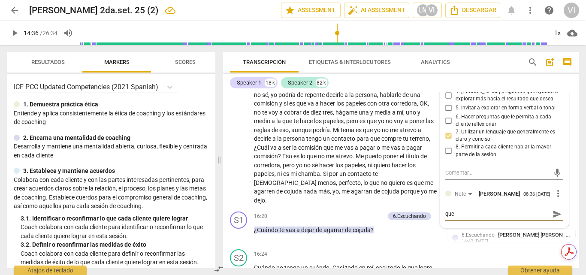
type textarea "que"
type textarea "qu"
type textarea "q"
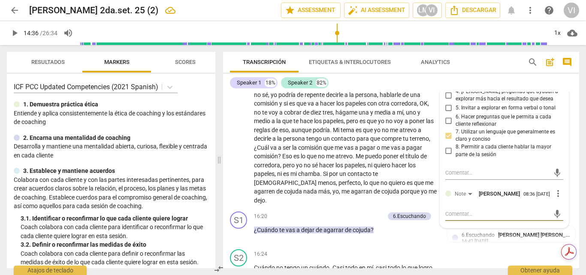
type textarea "C"
type textarea "Cu"
type textarea "Cuá"
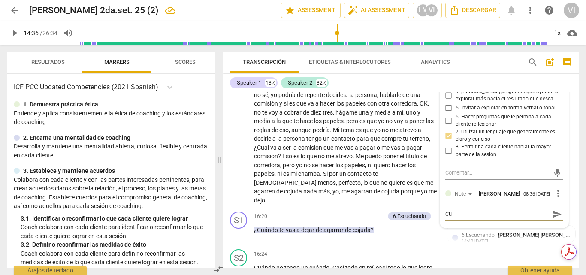
type textarea "Cuá"
type textarea "Cuál"
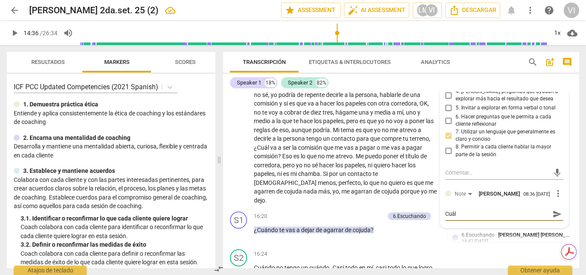
type textarea "Cuál h"
type textarea "Cuál hu"
type textarea "Cuál hub"
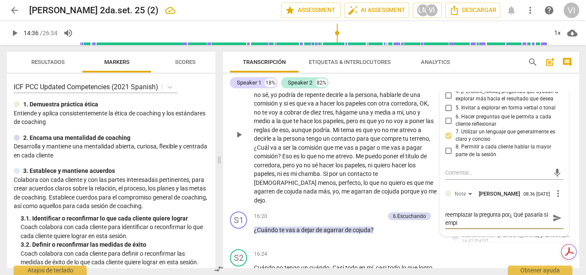
scroll to position [0, 0]
click at [367, 107] on span "papeles" at bounding box center [356, 103] width 22 height 7
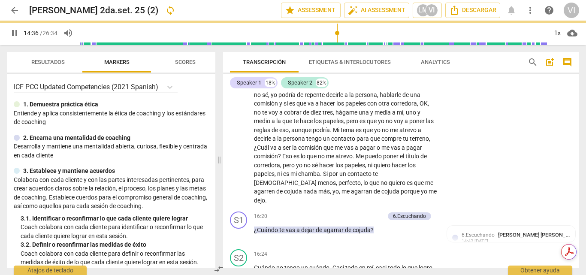
scroll to position [2280, 0]
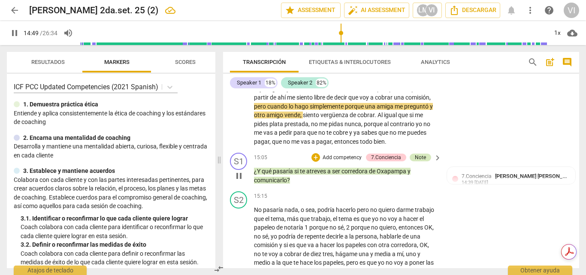
click at [420, 161] on div "Note" at bounding box center [420, 157] width 11 height 8
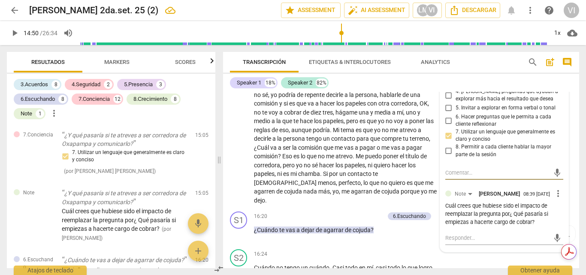
scroll to position [2110, 0]
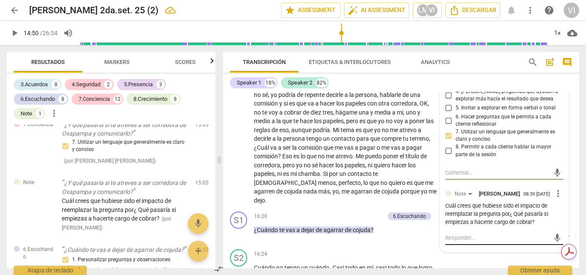
click at [475, 242] on textarea at bounding box center [497, 238] width 105 height 8
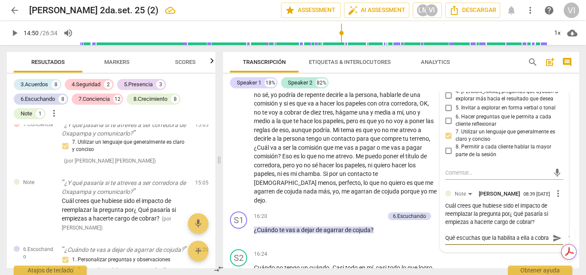
scroll to position [8, 0]
click at [553, 243] on span "send" at bounding box center [556, 237] width 9 height 9
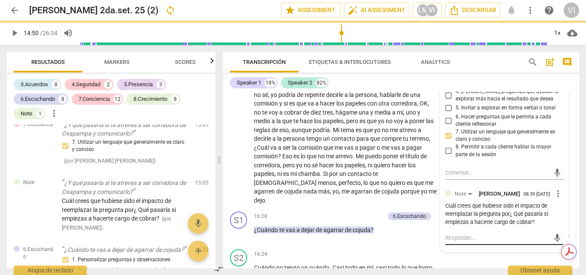
scroll to position [0, 0]
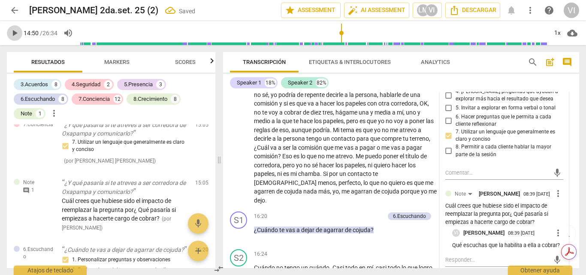
click at [17, 33] on span "play_arrow" at bounding box center [14, 33] width 10 height 10
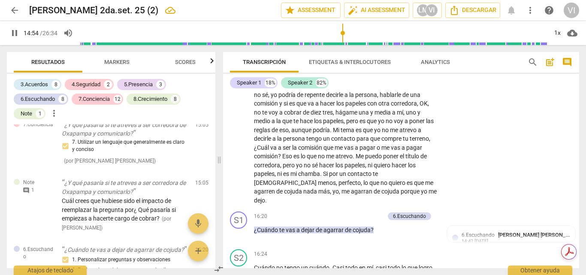
scroll to position [2307, 0]
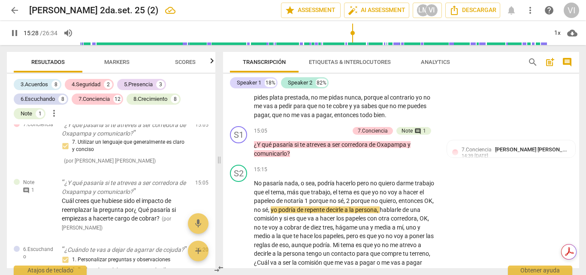
click at [585, 38] on div "pause 15:28 / 26:34 volume_up 1x cloud_download" at bounding box center [293, 33] width 586 height 24
click at [585, 38] on div "pause 15:31 / 26:34 volume_up 1x cloud_download" at bounding box center [293, 33] width 586 height 24
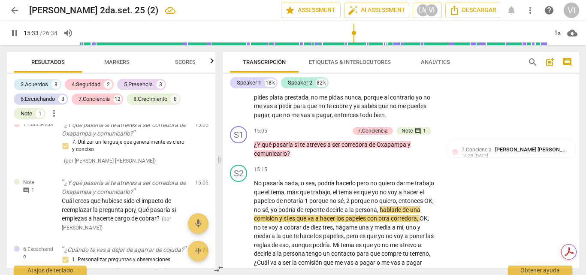
click at [585, 36] on div "pause 15:33 / 26:34 volume_up 1x cloud_download" at bounding box center [293, 33] width 586 height 24
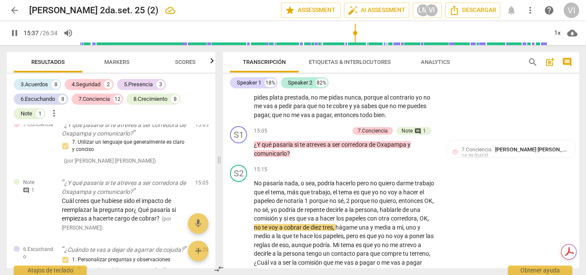
scroll to position [2419, 0]
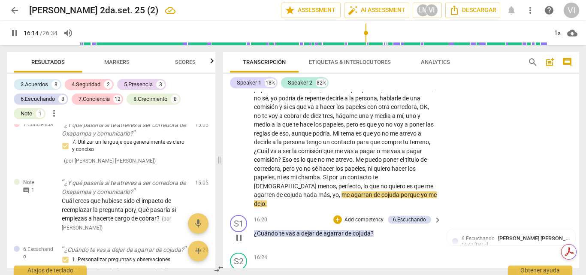
click at [366, 218] on p "Add competency" at bounding box center [363, 220] width 41 height 8
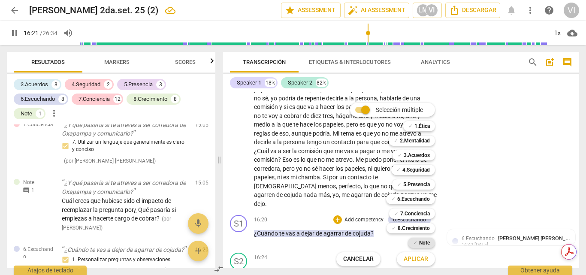
click at [421, 242] on b "Note" at bounding box center [424, 242] width 11 height 10
click at [578, 204] on div at bounding box center [293, 137] width 586 height 275
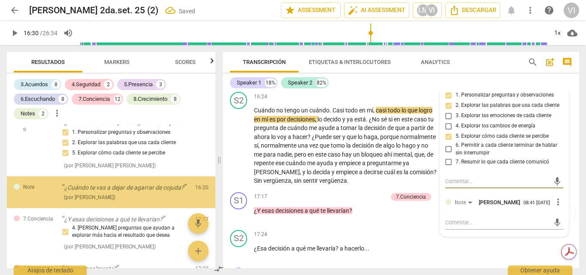
scroll to position [2238, 0]
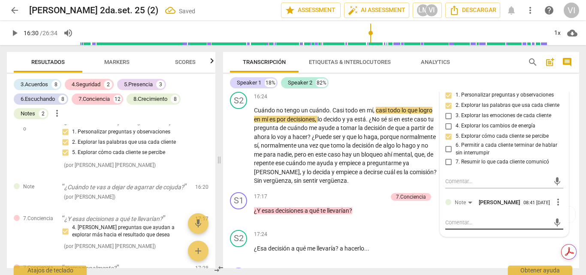
click at [457, 218] on div "mic" at bounding box center [504, 223] width 118 height 14
click at [448, 226] on textarea at bounding box center [497, 222] width 105 height 8
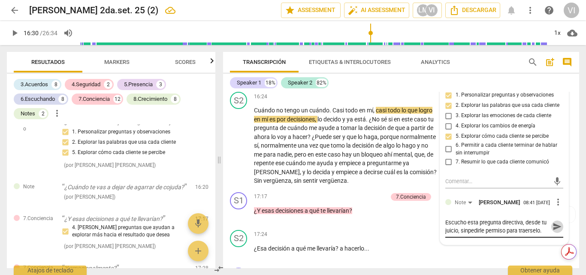
click at [553, 230] on span "send" at bounding box center [556, 226] width 9 height 9
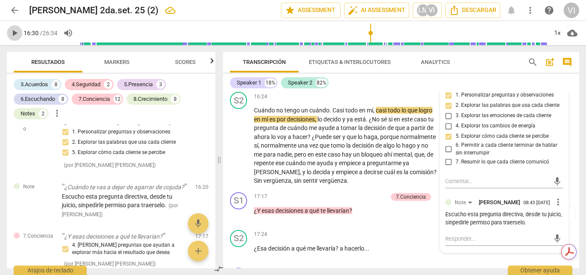
click at [18, 32] on span "play_arrow" at bounding box center [14, 33] width 10 height 10
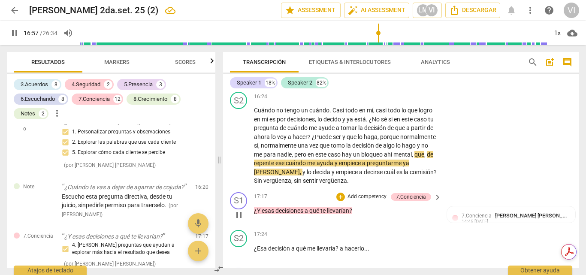
click at [374, 194] on p "Add competency" at bounding box center [366, 197] width 41 height 8
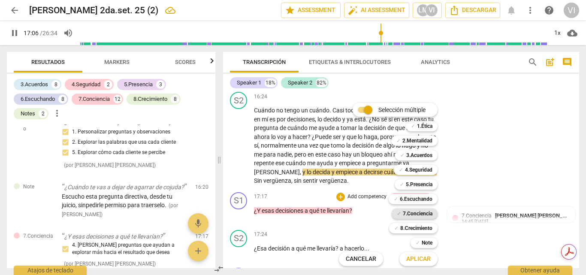
click at [424, 211] on b "7.Conciencia" at bounding box center [418, 213] width 30 height 10
click at [420, 263] on span "Aplicar" at bounding box center [418, 259] width 24 height 9
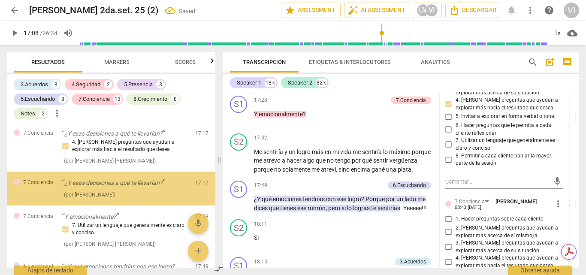
scroll to position [2342, 0]
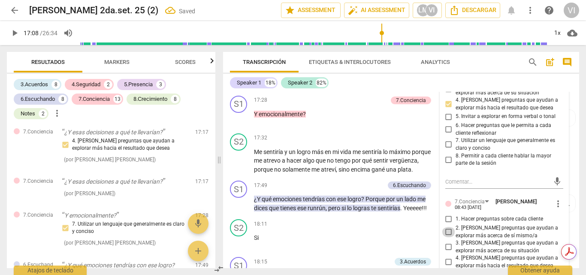
click at [448, 229] on input "2. [PERSON_NAME] preguntas que ayudan a explorar más acerca de sí mismo/a" at bounding box center [449, 232] width 14 height 10
click at [447, 243] on input "3. [PERSON_NAME] preguntas que ayudan a explorar más acerca de su situación" at bounding box center [449, 247] width 14 height 10
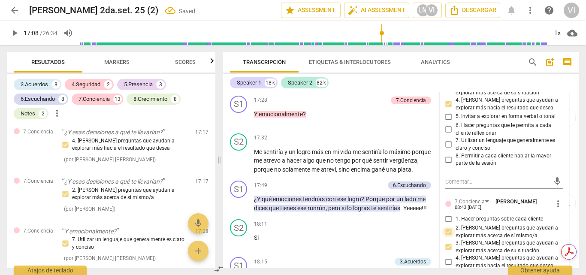
click at [446, 231] on input "2. [PERSON_NAME] preguntas que ayudan a explorar más acerca de sí mismo/a" at bounding box center [449, 232] width 14 height 10
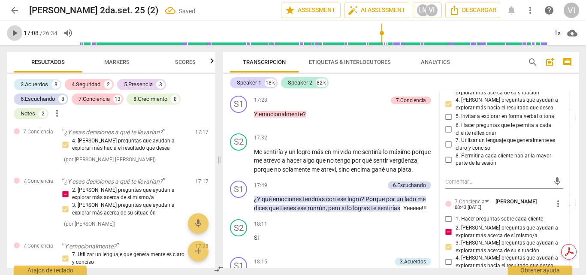
click at [17, 34] on span "play_arrow" at bounding box center [14, 33] width 10 height 10
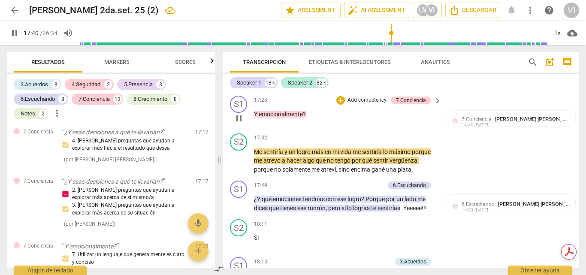
click at [373, 100] on p "Add competency" at bounding box center [366, 100] width 41 height 8
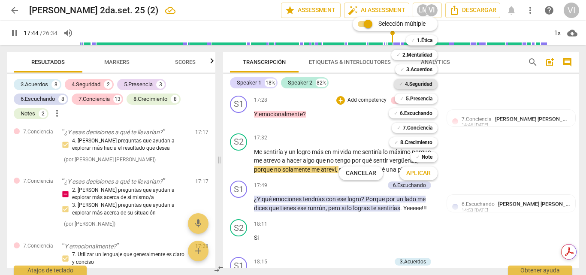
click at [425, 84] on b "4.Seguridad" at bounding box center [418, 84] width 27 height 10
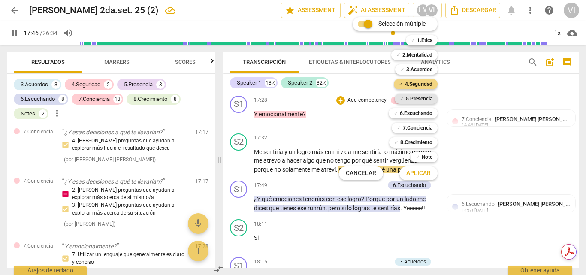
click at [421, 99] on b "5.Presencia" at bounding box center [419, 98] width 27 height 10
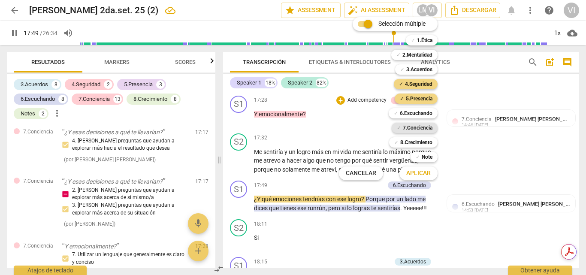
click at [422, 129] on b "7.Conciencia" at bounding box center [418, 128] width 30 height 10
click at [418, 175] on span "Aplicar" at bounding box center [418, 173] width 24 height 9
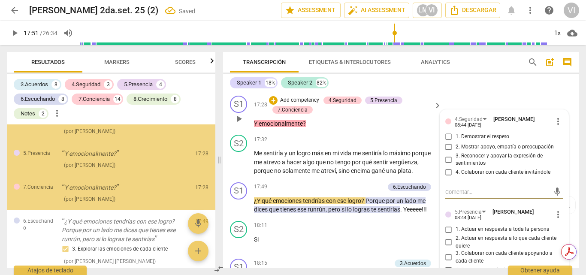
scroll to position [2523, 0]
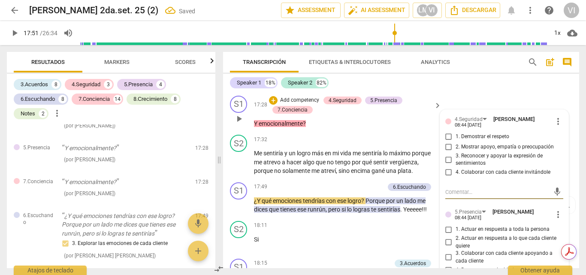
click at [444, 157] on input "3. Reconocer y apoyar la expresión de sentimientos" at bounding box center [449, 159] width 14 height 10
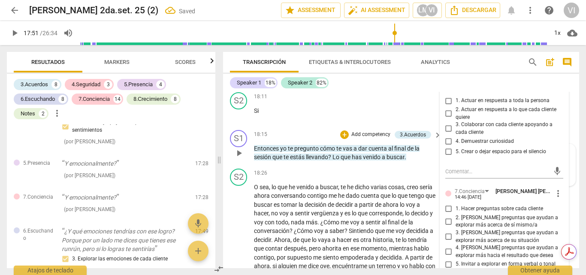
scroll to position [2837, 0]
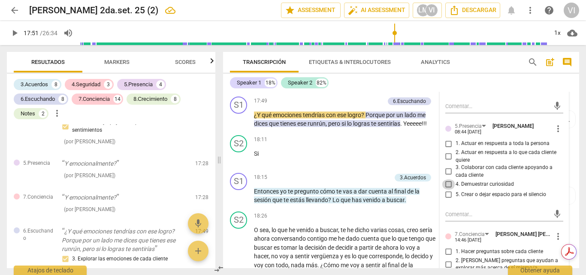
click at [446, 183] on input "4. Demuestrar curiosidad" at bounding box center [449, 184] width 14 height 10
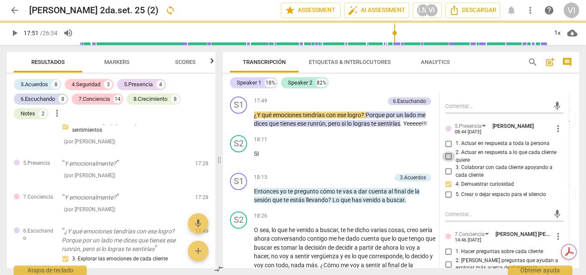
click at [445, 156] on input "2. Actuar en respuesta a lo que cada cliente quiere" at bounding box center [449, 156] width 14 height 10
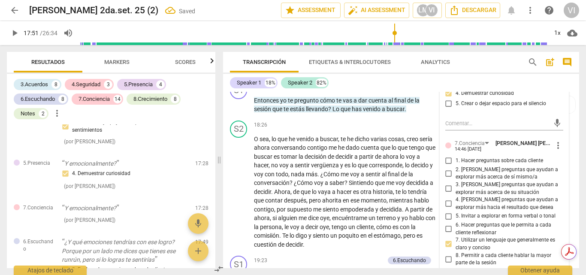
scroll to position [2966, 0]
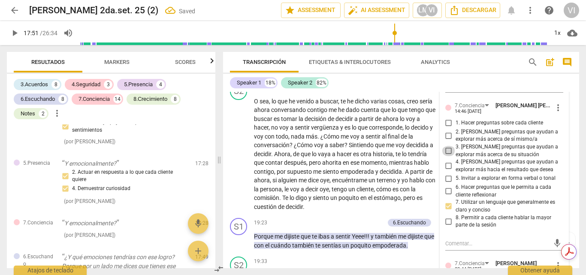
click at [448, 148] on input "3. [PERSON_NAME] preguntas que ayudan a explorar más acerca de su situación" at bounding box center [449, 151] width 14 height 10
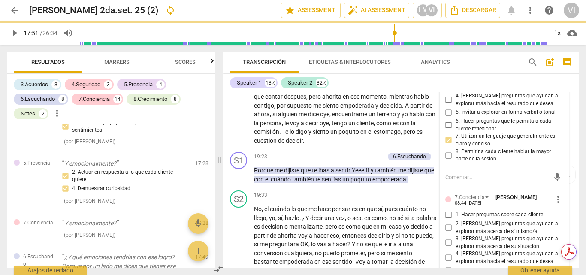
scroll to position [3137, 0]
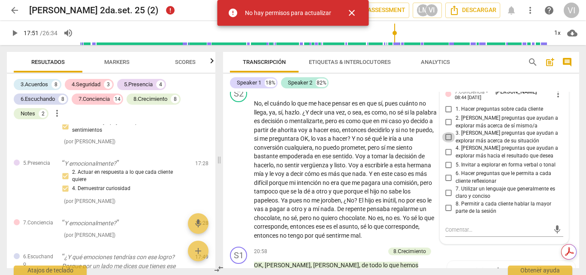
click at [445, 134] on input "3. [PERSON_NAME] preguntas que ayudan a explorar más acerca de su situación" at bounding box center [449, 137] width 14 height 10
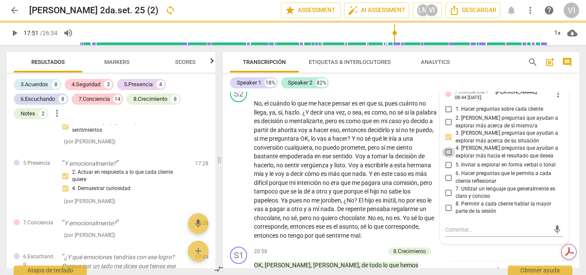
click at [445, 151] on input "4. [PERSON_NAME] preguntas que ayudan a explorar más hacia el resultado que des…" at bounding box center [449, 152] width 14 height 10
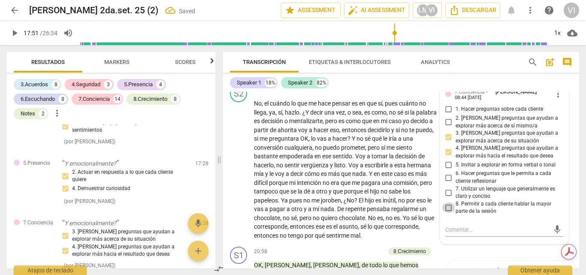
click at [449, 204] on input "8. Permitir a cada cliente hablar la mayor parte de la sesión" at bounding box center [449, 207] width 14 height 10
click at [15, 32] on span "play_arrow" at bounding box center [14, 33] width 10 height 10
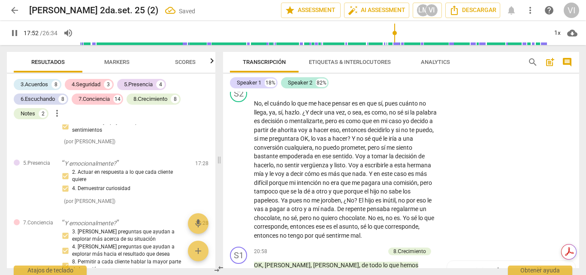
scroll to position [2854, 0]
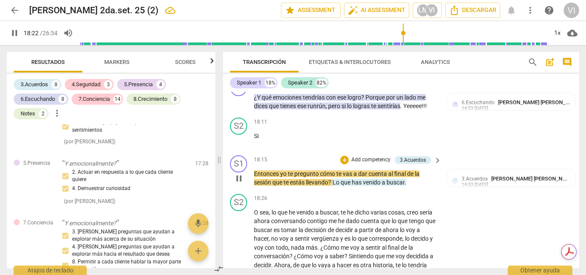
click at [385, 157] on p "Add competency" at bounding box center [370, 160] width 41 height 8
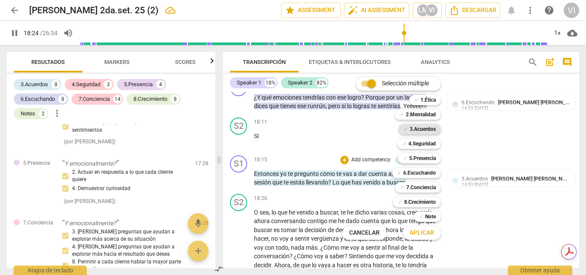
click at [420, 131] on b "3.Acuerdos" at bounding box center [422, 129] width 26 height 10
click at [418, 236] on span "Aplicar" at bounding box center [421, 232] width 24 height 9
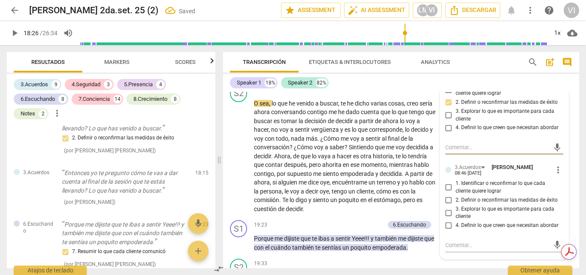
scroll to position [2983, 0]
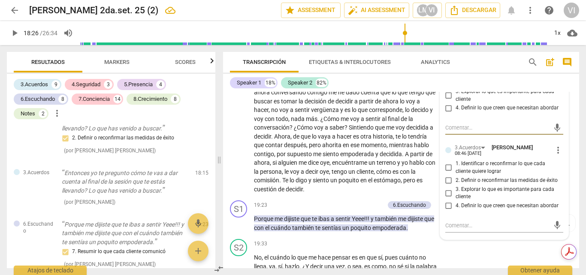
click at [448, 180] on input "2. Definir o reconfirmar las medidas de éxito" at bounding box center [449, 180] width 14 height 10
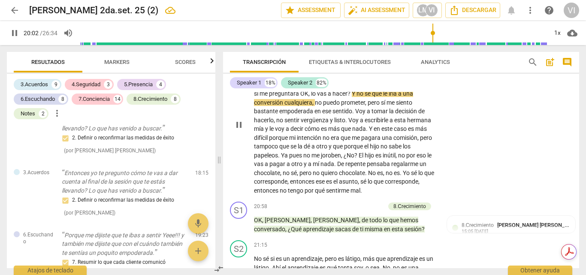
scroll to position [3197, 0]
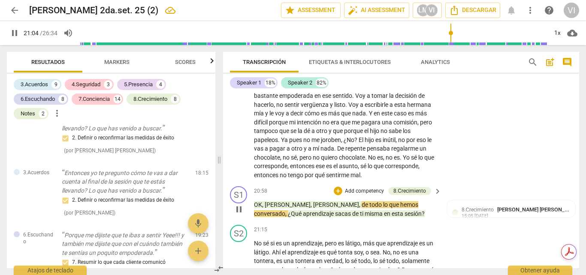
click at [376, 187] on p "Add competency" at bounding box center [364, 191] width 41 height 8
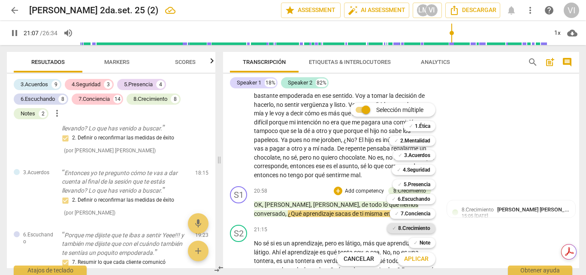
click at [424, 226] on b "8.Сrecimiento" at bounding box center [414, 228] width 32 height 10
click at [418, 260] on span "Aplicar" at bounding box center [416, 259] width 24 height 9
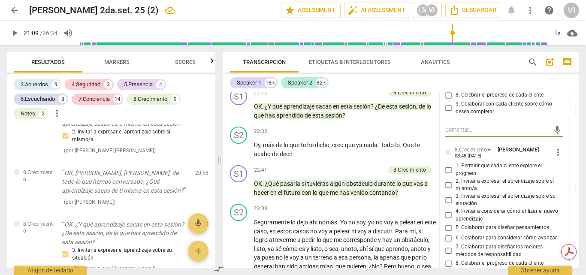
scroll to position [3460, 0]
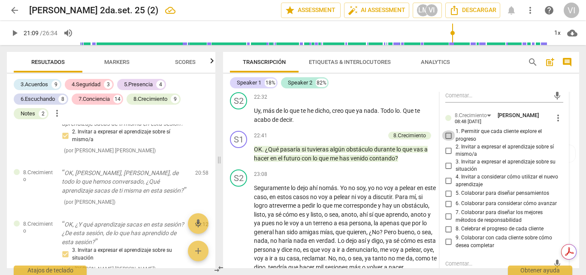
click at [448, 133] on input "1. Permitir que cada cliente explore el progreso" at bounding box center [449, 135] width 14 height 10
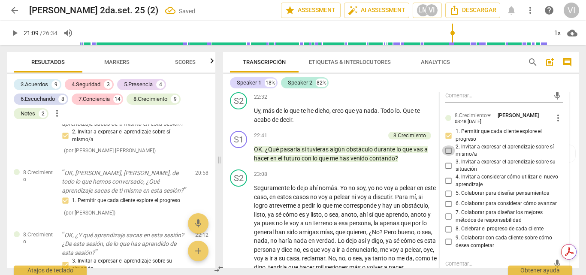
click at [446, 149] on input "2. Invitar a expresar el aprendizaje sobre sí mismo/a" at bounding box center [449, 150] width 14 height 10
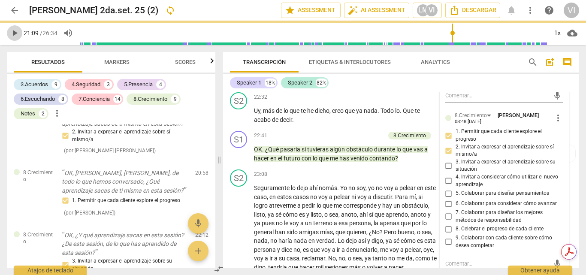
click at [18, 33] on span "play_arrow" at bounding box center [14, 33] width 10 height 10
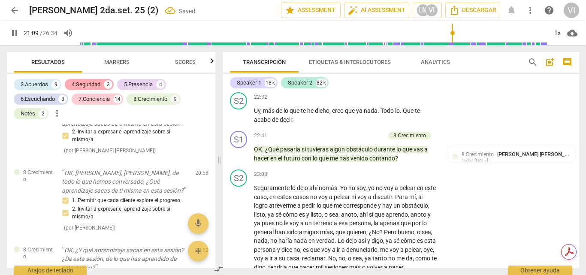
scroll to position [3305, 0]
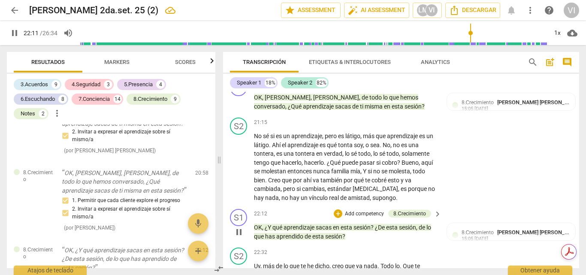
click at [373, 212] on p "Add competency" at bounding box center [364, 214] width 41 height 8
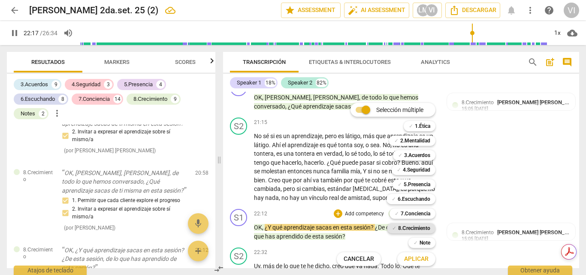
click at [421, 225] on b "8.Сrecimiento" at bounding box center [414, 228] width 32 height 10
click at [410, 263] on span "Aplicar" at bounding box center [416, 259] width 24 height 9
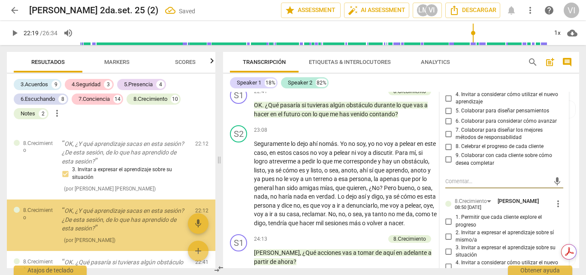
scroll to position [3113, 0]
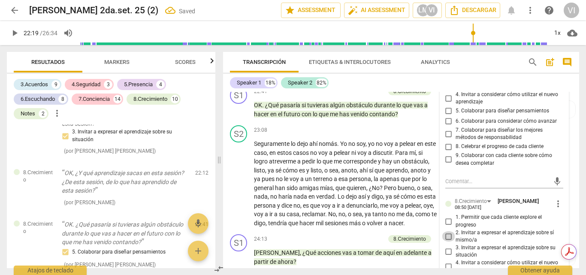
click at [447, 238] on input "2. Invitar a expresar el aprendizaje sobre sí mismo/a" at bounding box center [449, 236] width 14 height 10
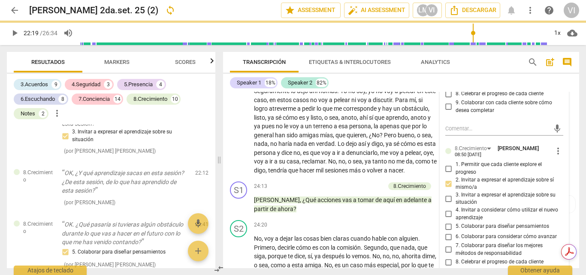
scroll to position [3547, 0]
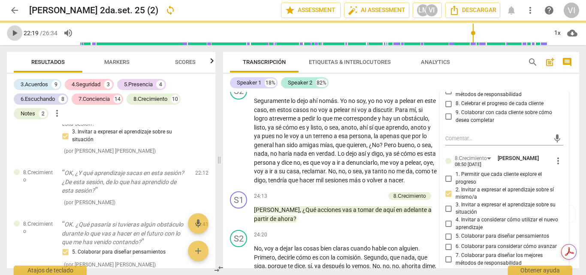
click at [12, 31] on span "play_arrow" at bounding box center [14, 33] width 10 height 10
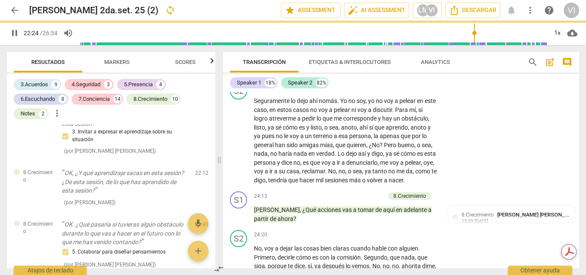
scroll to position [3434, 0]
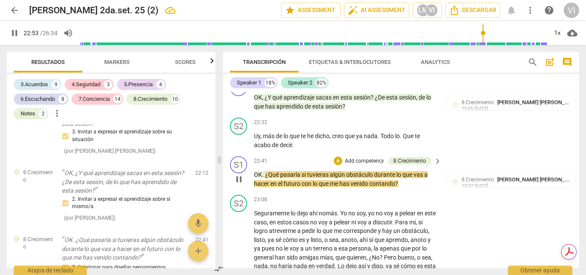
click at [375, 158] on p "Add competency" at bounding box center [364, 161] width 41 height 8
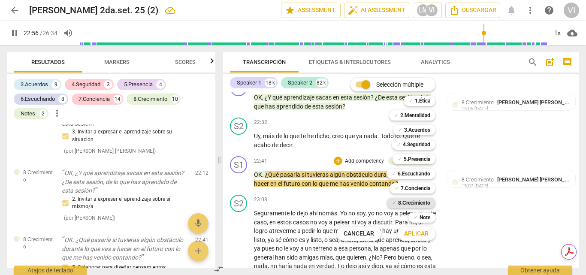
click at [416, 201] on b "8.Сrecimiento" at bounding box center [414, 203] width 32 height 10
click at [415, 203] on b "8.Сrecimiento" at bounding box center [414, 203] width 32 height 10
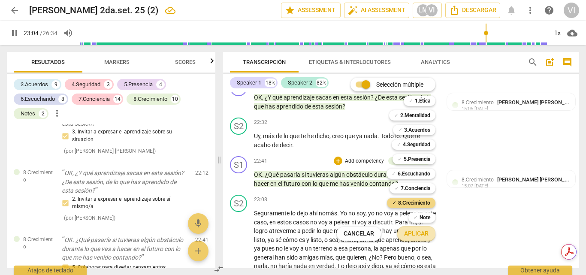
click at [414, 234] on span "Aplicar" at bounding box center [416, 233] width 24 height 9
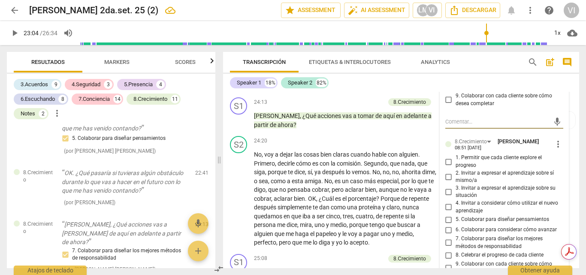
scroll to position [3667, 0]
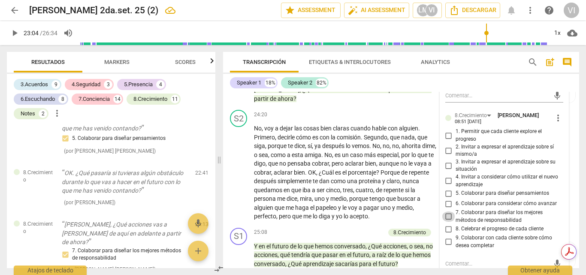
click at [446, 214] on input "7. Colaborar para diseñar los mejores métodos de responsabilidad" at bounding box center [449, 216] width 14 height 10
click at [446, 202] on input "6. Colaborar para considerar cómo avanzar" at bounding box center [449, 203] width 14 height 10
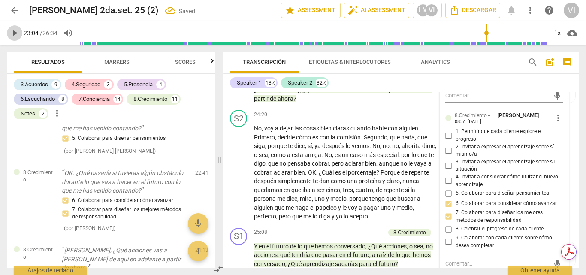
click at [14, 32] on span "play_arrow" at bounding box center [14, 33] width 10 height 10
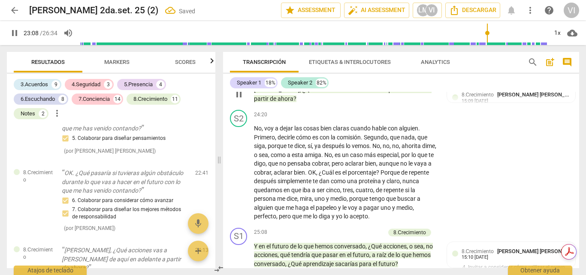
scroll to position [3550, 0]
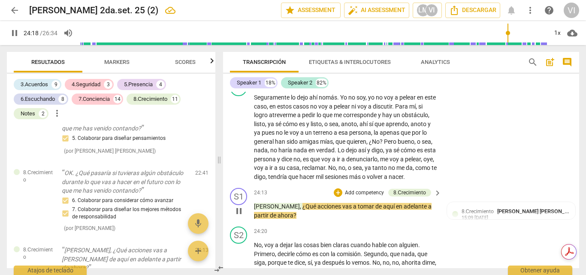
click at [378, 197] on p "Add competency" at bounding box center [364, 193] width 41 height 8
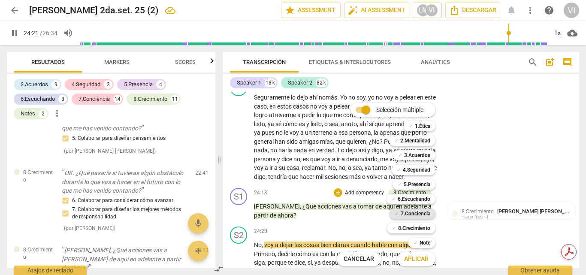
click at [421, 213] on b "7.Conciencia" at bounding box center [415, 213] width 30 height 10
click at [418, 257] on span "Aplicar" at bounding box center [416, 259] width 24 height 9
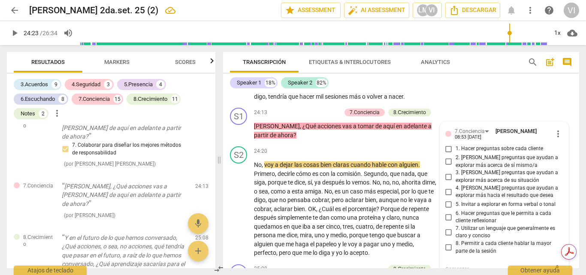
scroll to position [3624, 0]
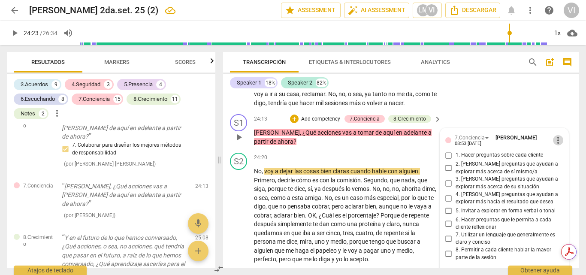
click at [553, 145] on span "more_vert" at bounding box center [558, 140] width 10 height 10
click at [559, 161] on li "Borrar" at bounding box center [564, 163] width 30 height 16
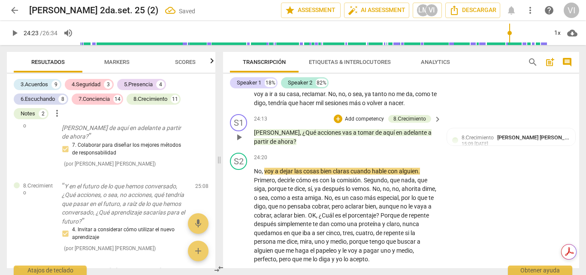
click at [359, 123] on p "Add competency" at bounding box center [364, 119] width 41 height 8
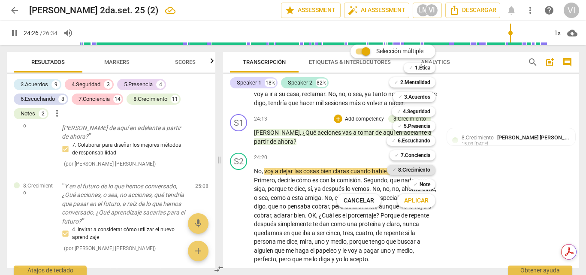
click at [421, 168] on b "8.Сrecimiento" at bounding box center [414, 170] width 32 height 10
click at [416, 198] on span "Aplicar" at bounding box center [416, 200] width 24 height 9
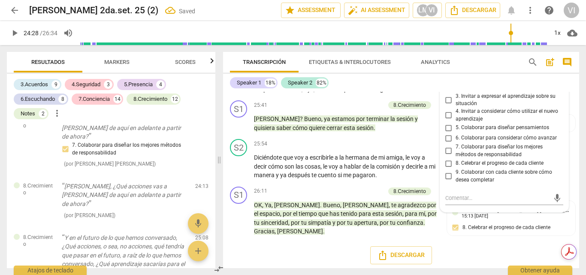
scroll to position [3881, 0]
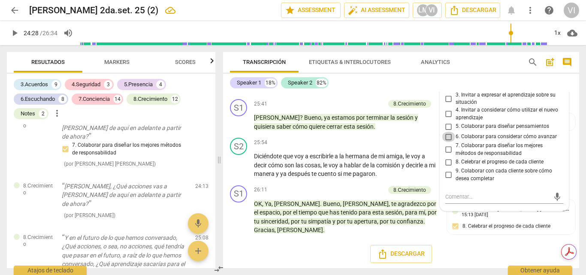
click at [448, 142] on input "6. Colaborar para considerar cómo avanzar" at bounding box center [449, 137] width 14 height 10
click at [15, 34] on span "play_arrow" at bounding box center [14, 33] width 10 height 10
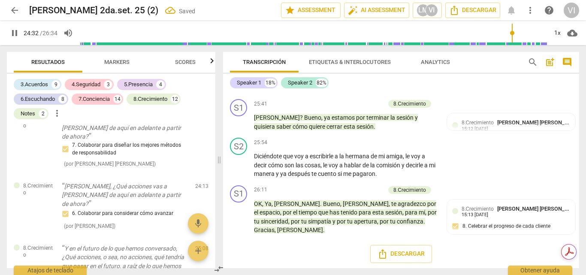
scroll to position [3715, 0]
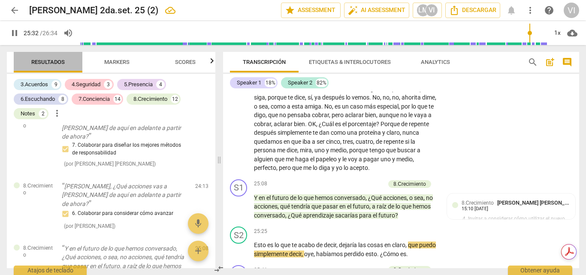
click at [75, 56] on button "Resultados" at bounding box center [48, 62] width 69 height 21
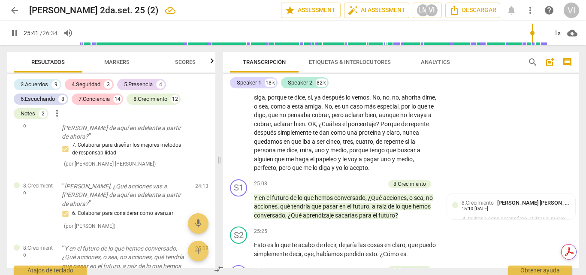
scroll to position [3881, 0]
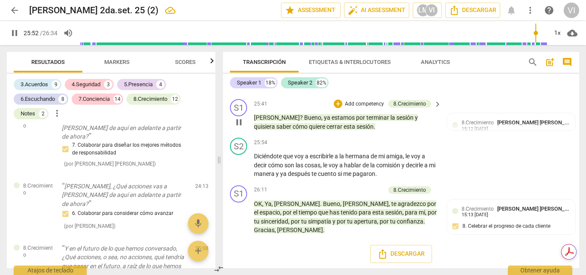
click at [364, 108] on p "Add competency" at bounding box center [364, 104] width 41 height 8
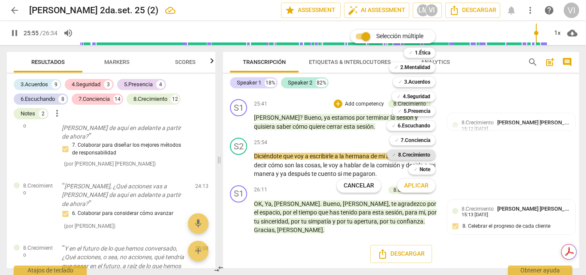
click at [411, 152] on b "8.Сrecimiento" at bounding box center [414, 155] width 32 height 10
click at [410, 187] on span "Aplicar" at bounding box center [416, 185] width 24 height 9
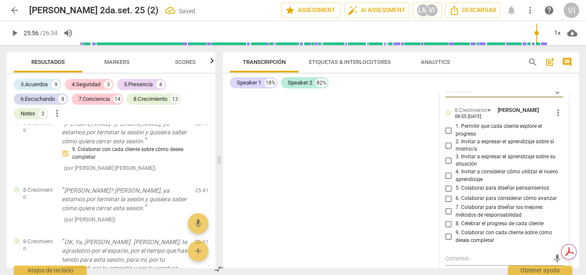
scroll to position [4065, 0]
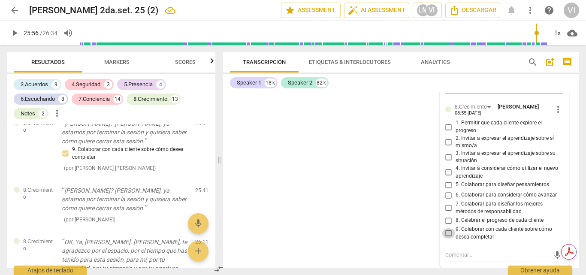
click at [447, 238] on input "9. Colaborar con cada cliente sobre cómo desea completar" at bounding box center [449, 233] width 14 height 10
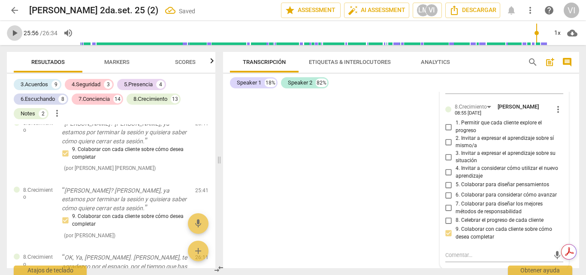
click at [13, 35] on span "play_arrow" at bounding box center [14, 33] width 10 height 10
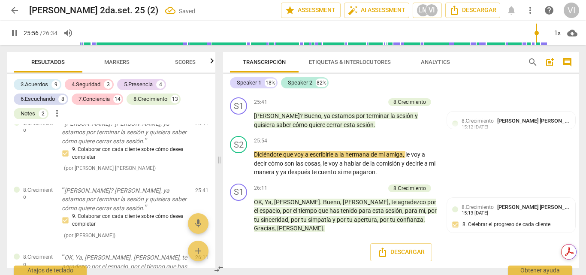
scroll to position [3881, 0]
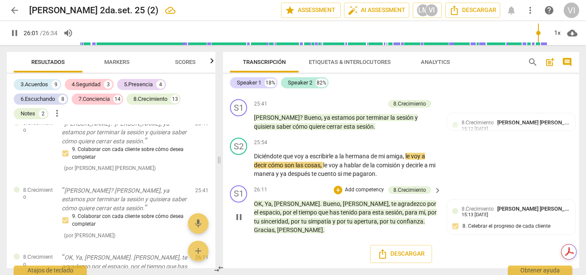
click at [370, 194] on p "Add competency" at bounding box center [364, 190] width 41 height 8
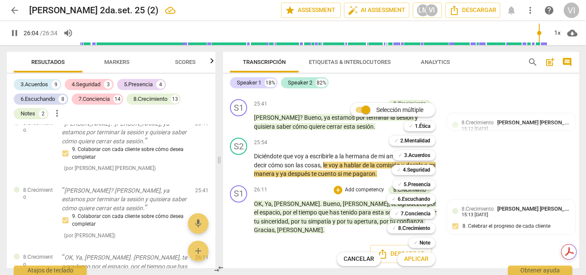
click at [422, 262] on span "Aplicar" at bounding box center [416, 259] width 24 height 9
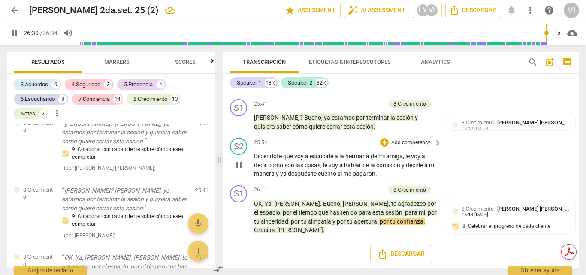
click at [481, 169] on div "S2 play_arrow pause 25:54 + Add competency keyboard_arrow_right Diciéndote que …" at bounding box center [401, 158] width 356 height 48
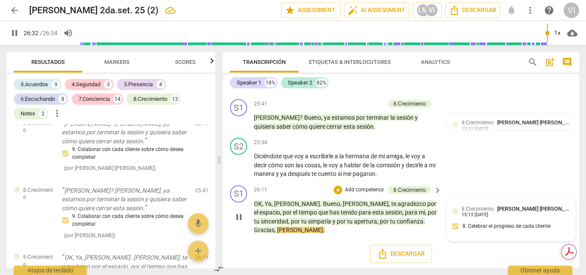
click at [469, 218] on div "15:13 [DATE]" at bounding box center [474, 215] width 27 height 6
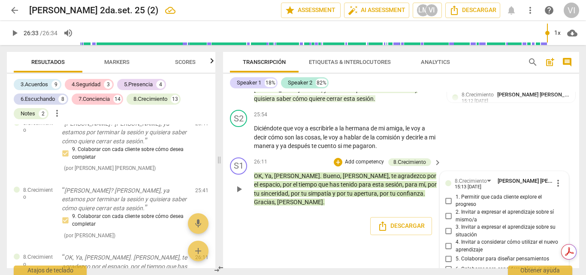
scroll to position [3906, 0]
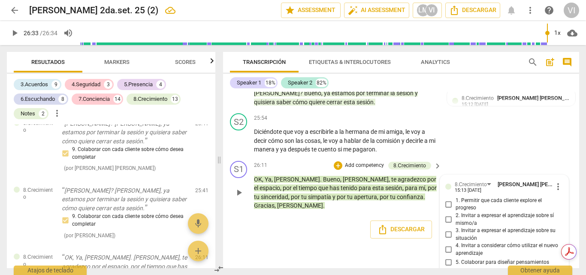
click at [371, 169] on p "Add competency" at bounding box center [364, 166] width 41 height 8
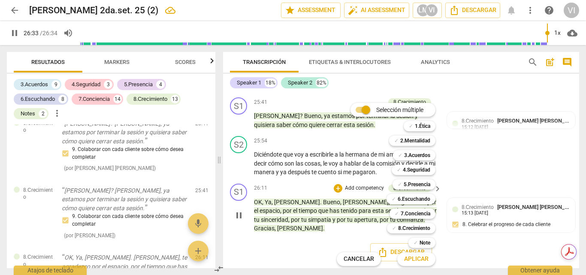
scroll to position [3881, 0]
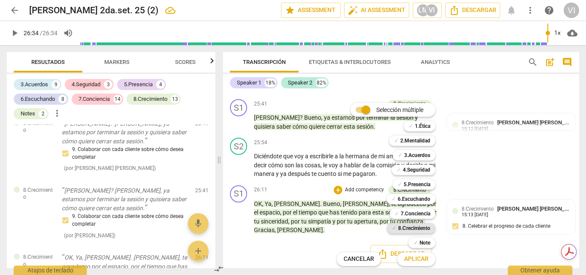
click at [403, 231] on b "8.Сrecimiento" at bounding box center [414, 228] width 32 height 10
click at [411, 263] on span "Aplicar" at bounding box center [416, 259] width 24 height 9
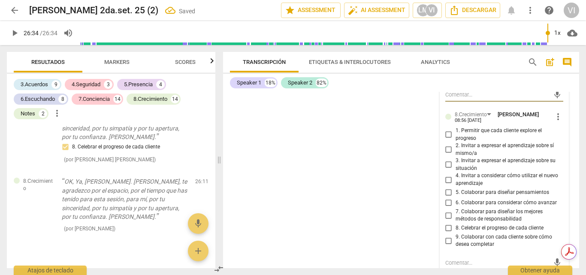
scroll to position [4159, 0]
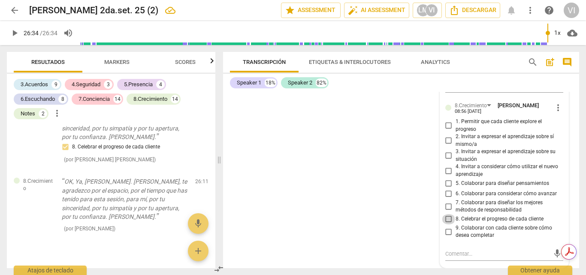
click at [447, 220] on input "8. Celebrar el progreso de cada cliente" at bounding box center [449, 219] width 14 height 10
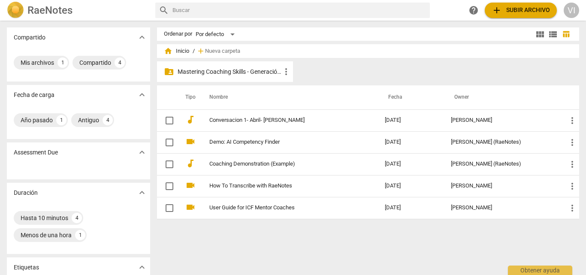
click at [258, 72] on p "Mastering Coaching Skills - Generación 31" at bounding box center [228, 71] width 103 height 9
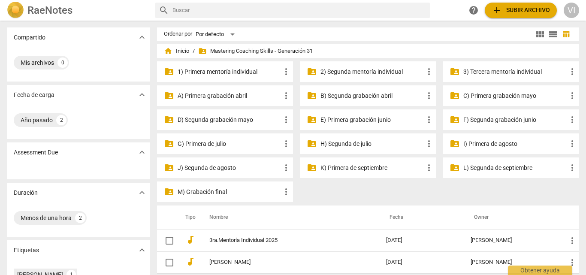
click at [491, 167] on p "L) Segunda de septiembre" at bounding box center [514, 167] width 103 height 9
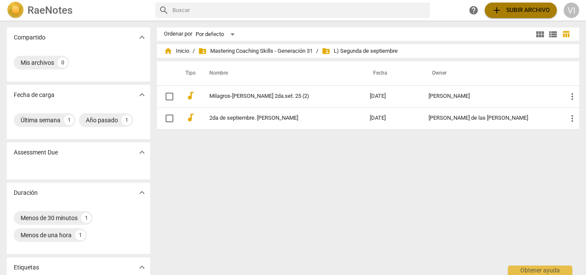
click at [514, 11] on span "add Subir archivo" at bounding box center [520, 10] width 58 height 10
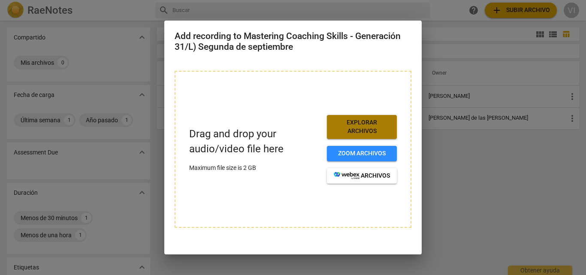
click at [358, 128] on span "Explorar archivos" at bounding box center [362, 126] width 56 height 17
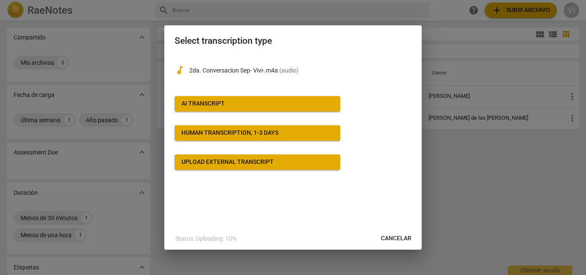
click at [278, 103] on span "AI Transcript" at bounding box center [257, 103] width 152 height 9
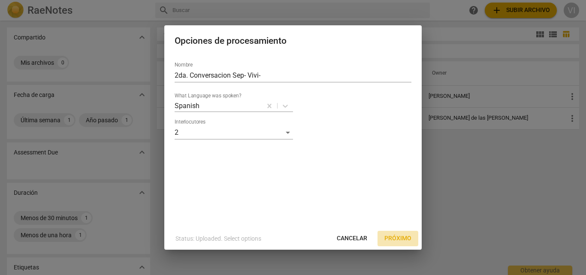
click at [397, 237] on span "Próximo" at bounding box center [397, 238] width 27 height 9
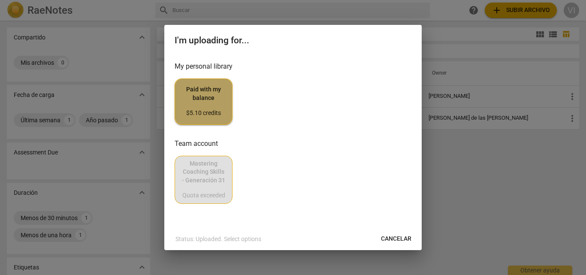
click at [198, 89] on span "Paid with my balance $5.10 credits" at bounding box center [203, 101] width 43 height 32
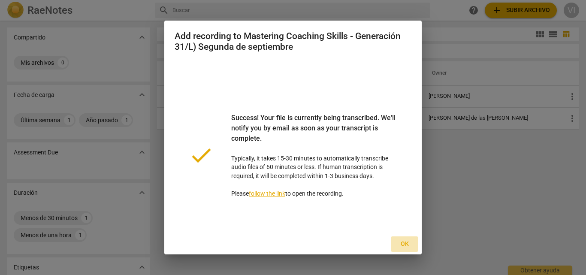
click at [402, 246] on span "Ok" at bounding box center [404, 244] width 14 height 9
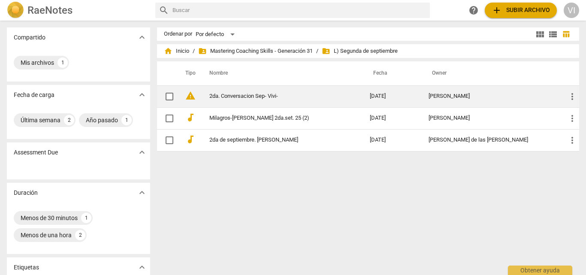
click at [259, 96] on link "2da. Conversacion Sep- Vivi-" at bounding box center [274, 96] width 130 height 6
